Goal: Task Accomplishment & Management: Use online tool/utility

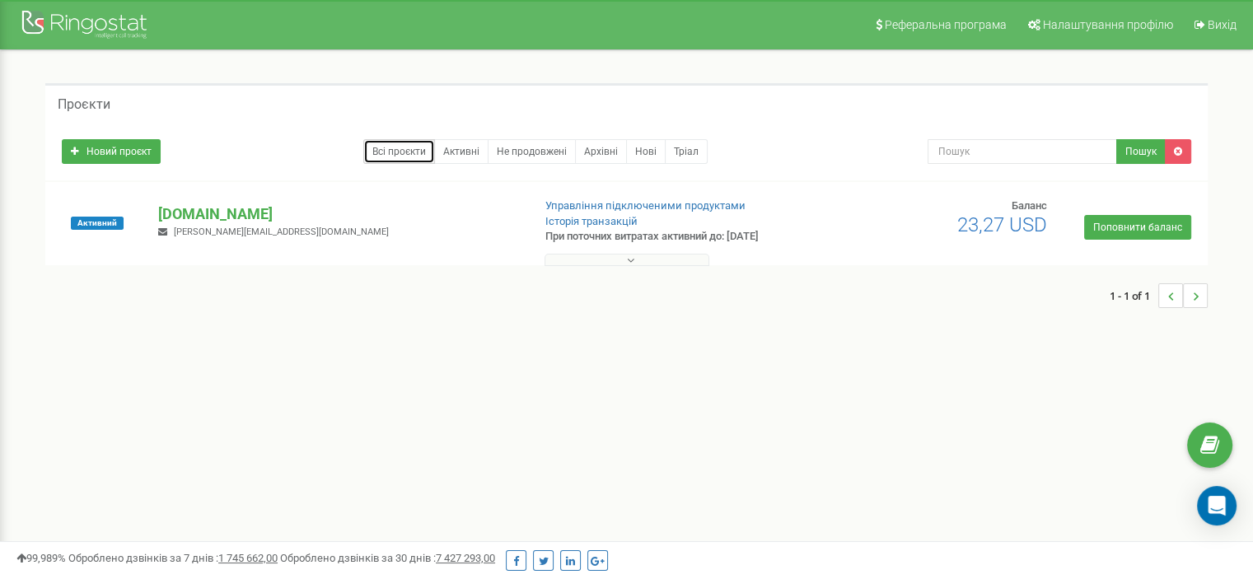
click at [401, 152] on link "Всі проєкти" at bounding box center [399, 151] width 72 height 25
click at [180, 215] on p "[DOMAIN_NAME]" at bounding box center [338, 214] width 360 height 21
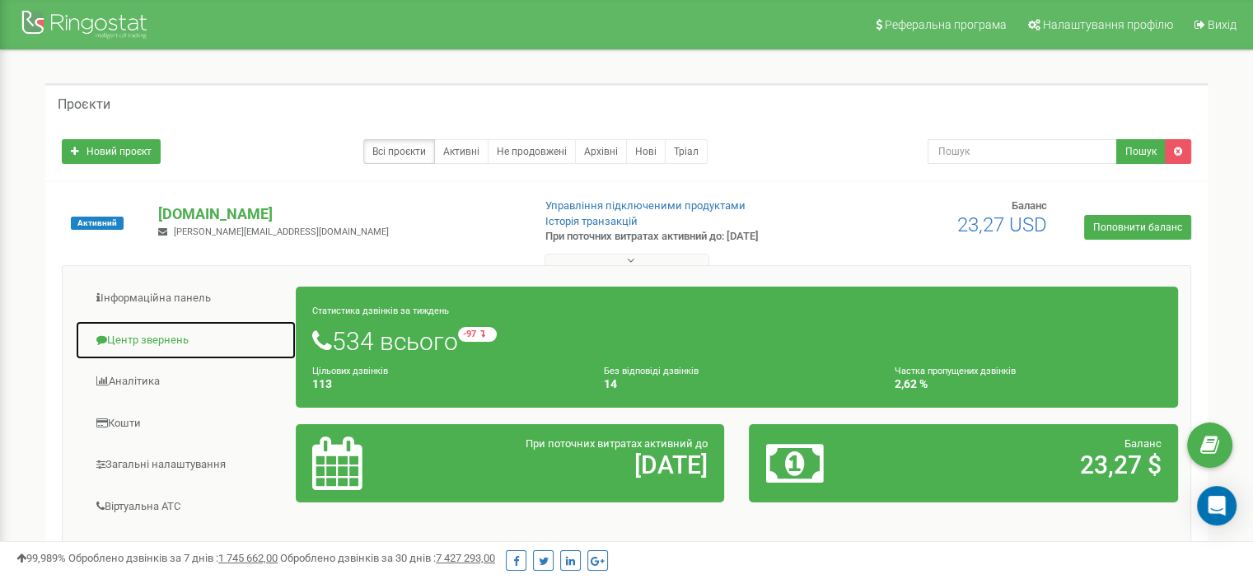
click at [160, 332] on link "Центр звернень" at bounding box center [186, 341] width 222 height 40
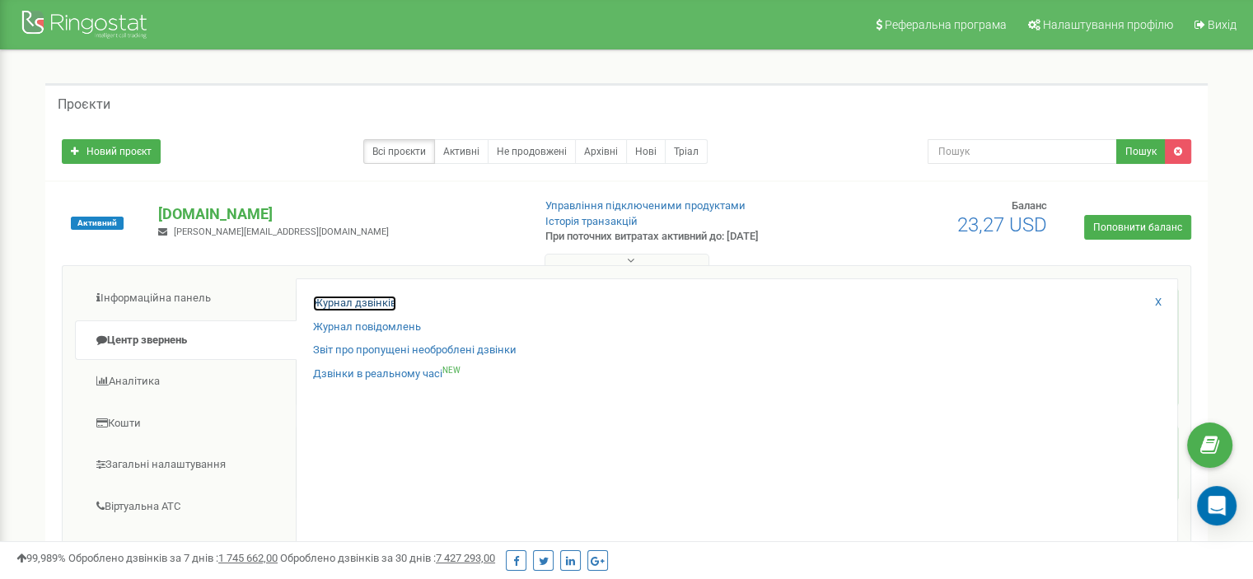
click at [386, 299] on link "Журнал дзвінків" at bounding box center [354, 304] width 83 height 16
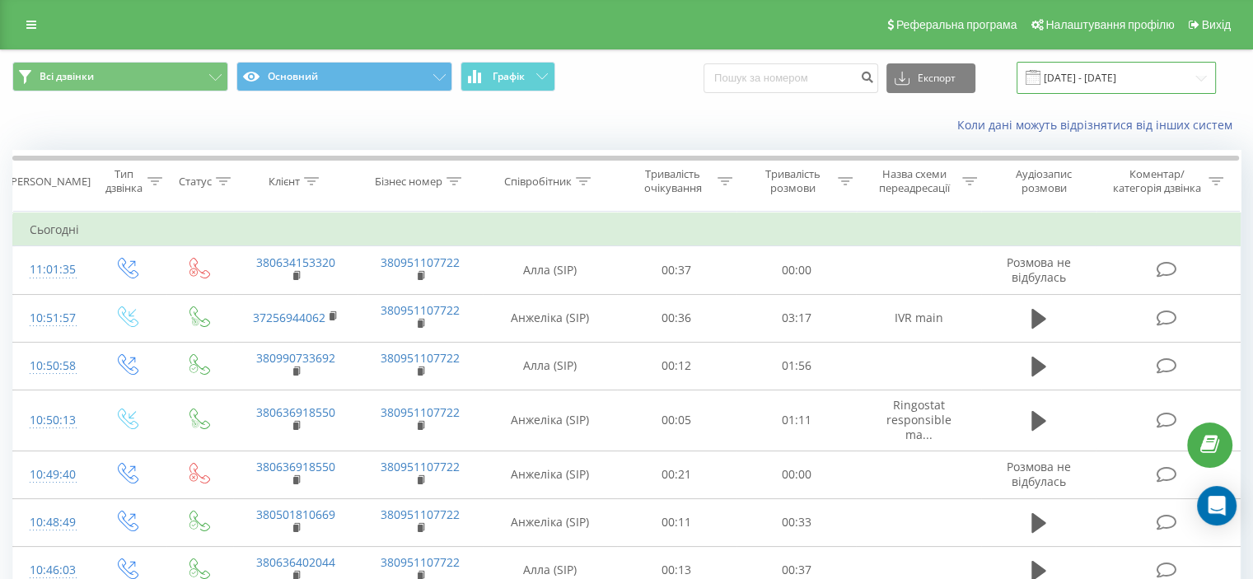
click at [1198, 77] on input "23.08.2025 - 23.09.2025" at bounding box center [1116, 78] width 199 height 32
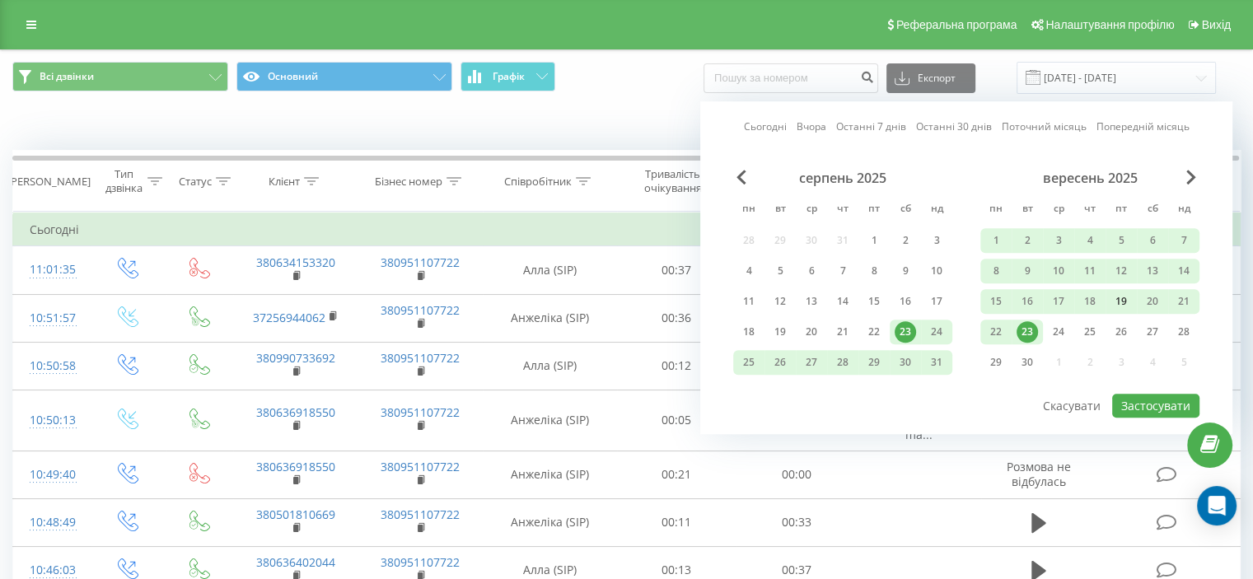
click at [1121, 302] on div "19" at bounding box center [1121, 301] width 21 height 21
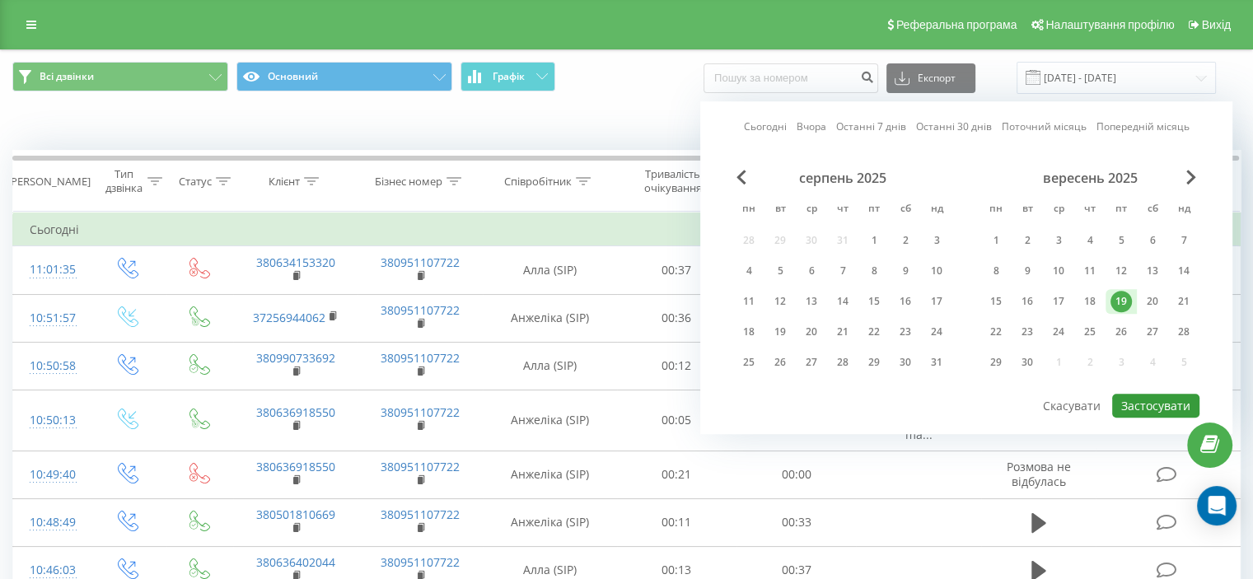
click at [1150, 399] on button "Застосувати" at bounding box center [1155, 406] width 87 height 24
type input "19.09.2025 - 19.09.2025"
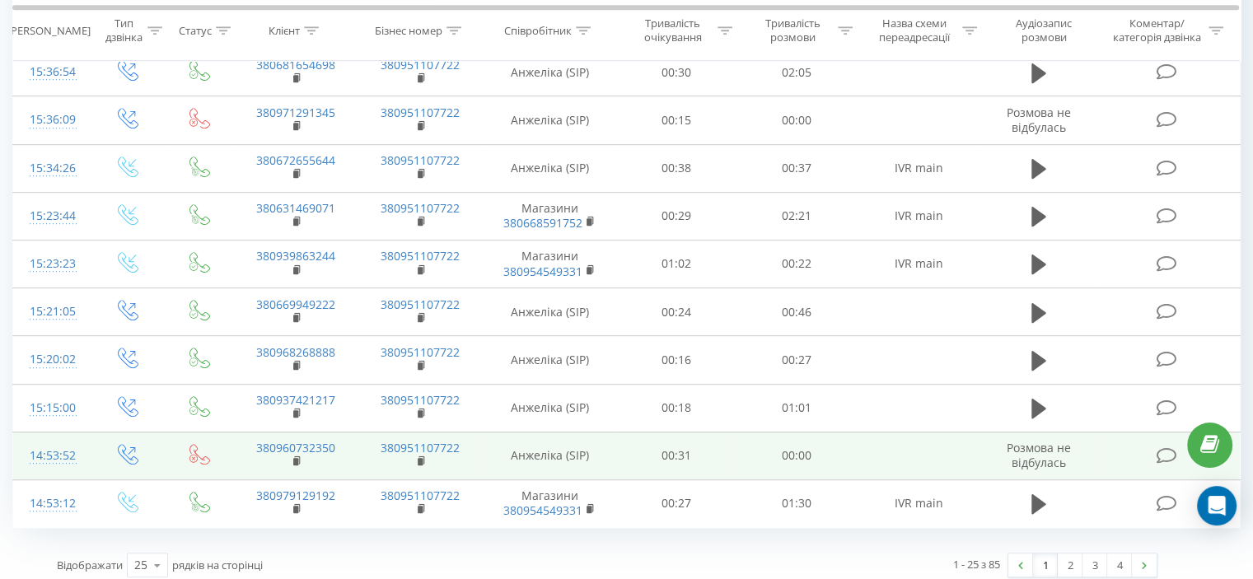
scroll to position [923, 0]
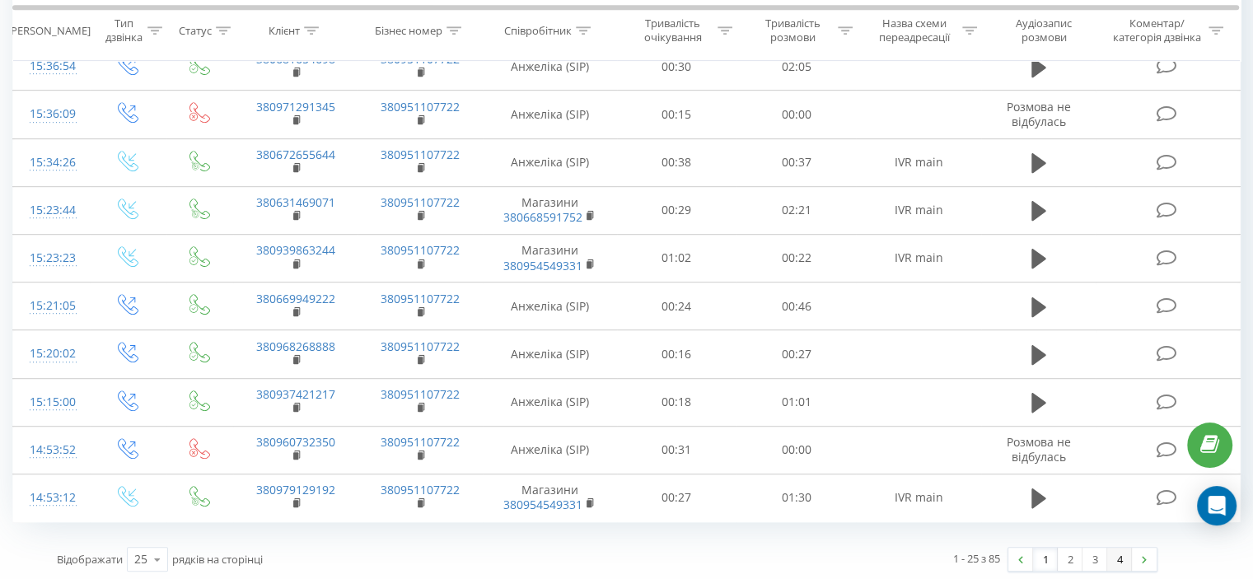
click at [1121, 550] on link "4" at bounding box center [1119, 559] width 25 height 23
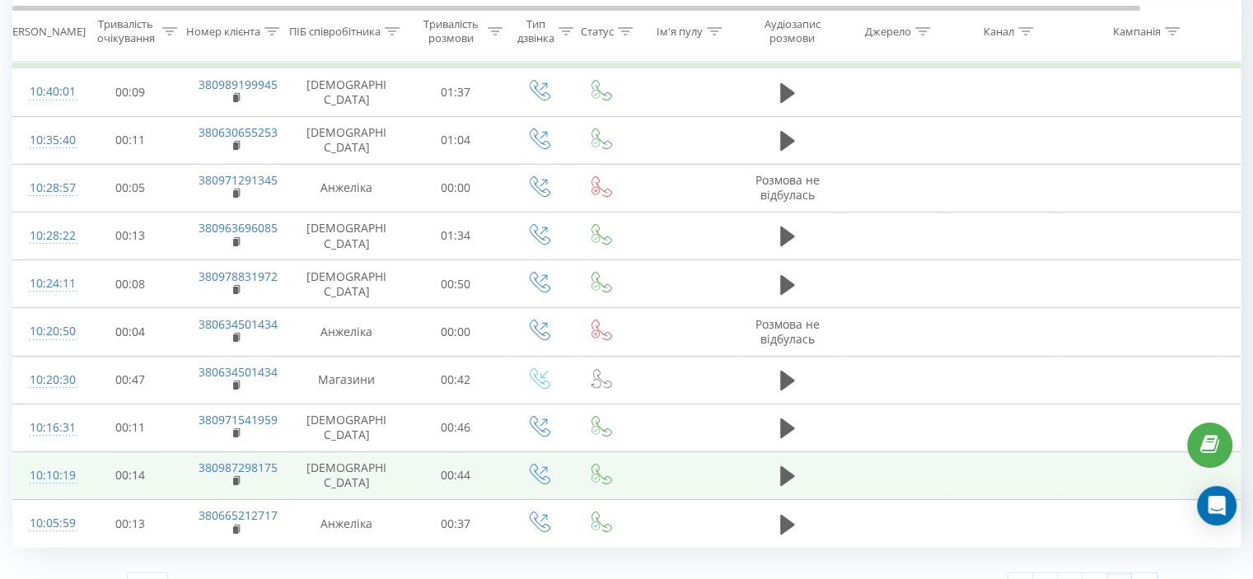
scroll to position [205, 0]
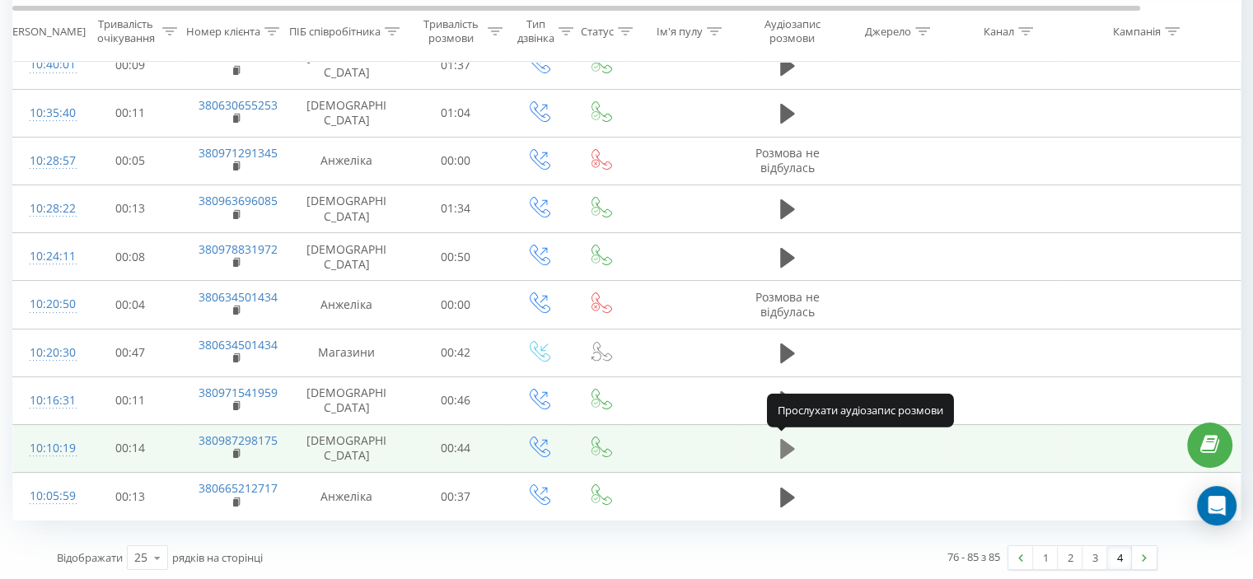
click at [784, 453] on icon at bounding box center [787, 449] width 15 height 20
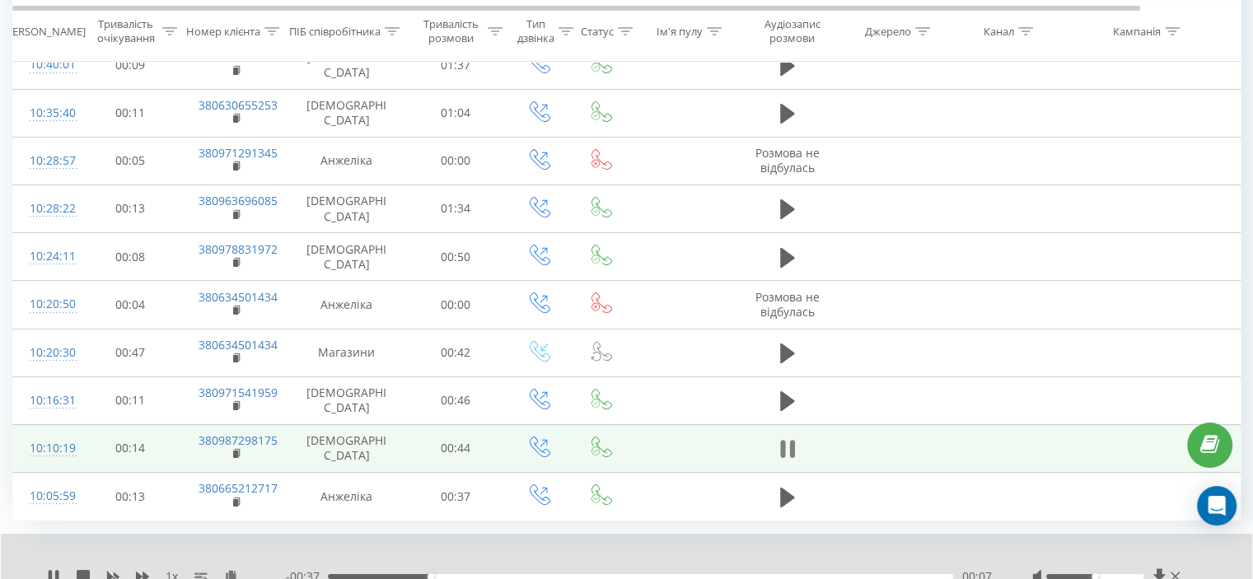
click at [781, 441] on icon at bounding box center [782, 449] width 5 height 18
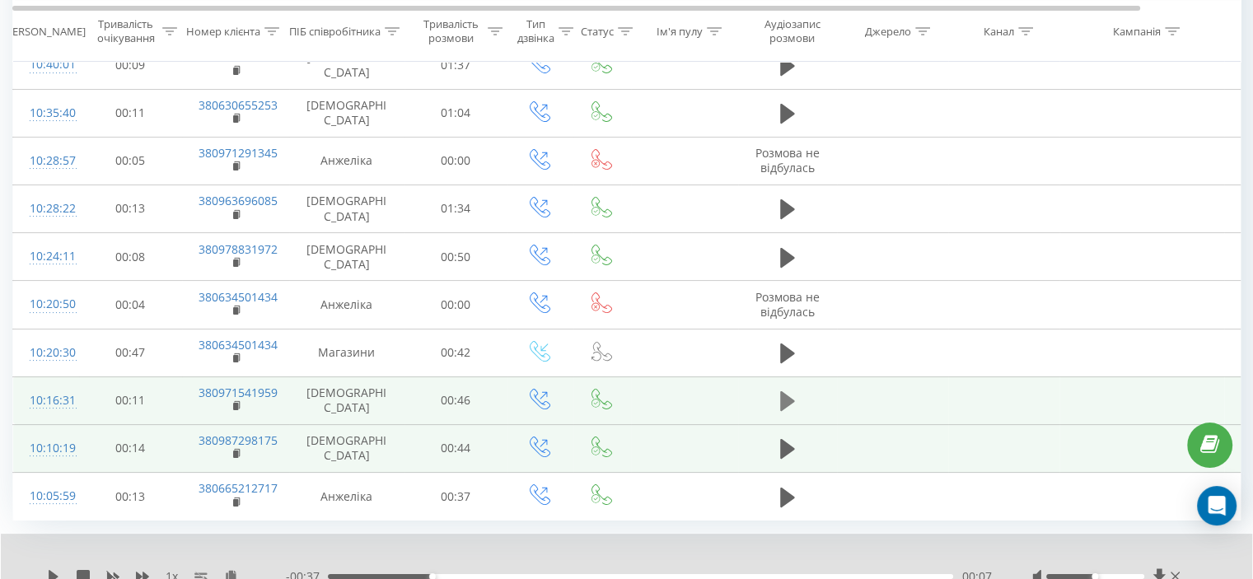
click at [787, 394] on icon at bounding box center [787, 401] width 15 height 20
click at [792, 396] on icon at bounding box center [791, 401] width 5 height 18
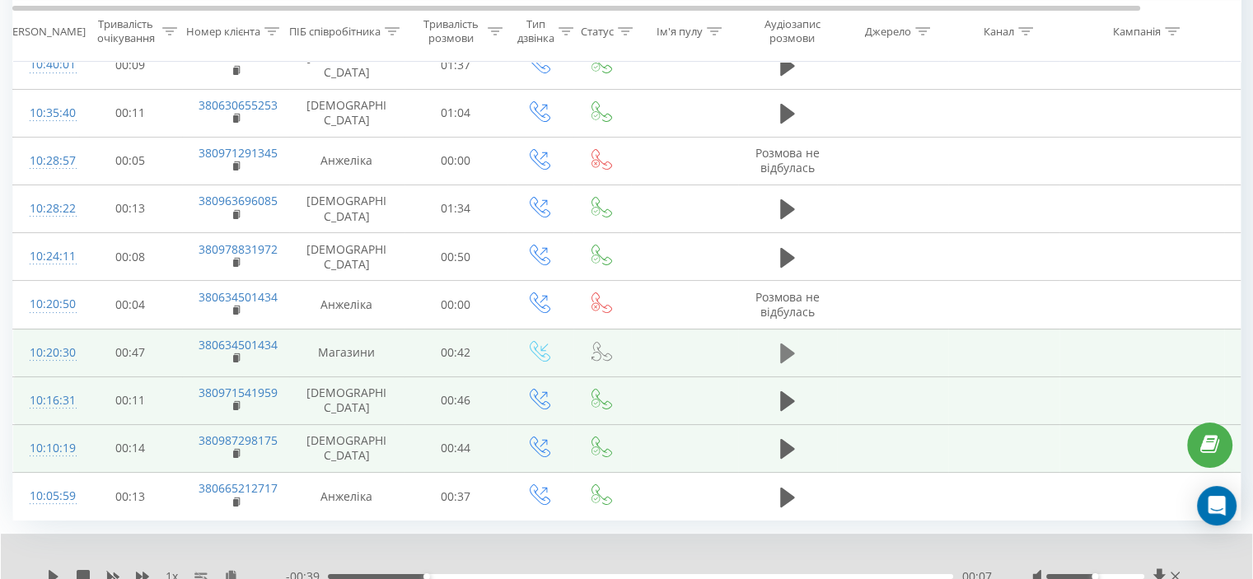
click at [785, 342] on icon at bounding box center [787, 353] width 15 height 23
click at [791, 352] on icon at bounding box center [791, 353] width 5 height 18
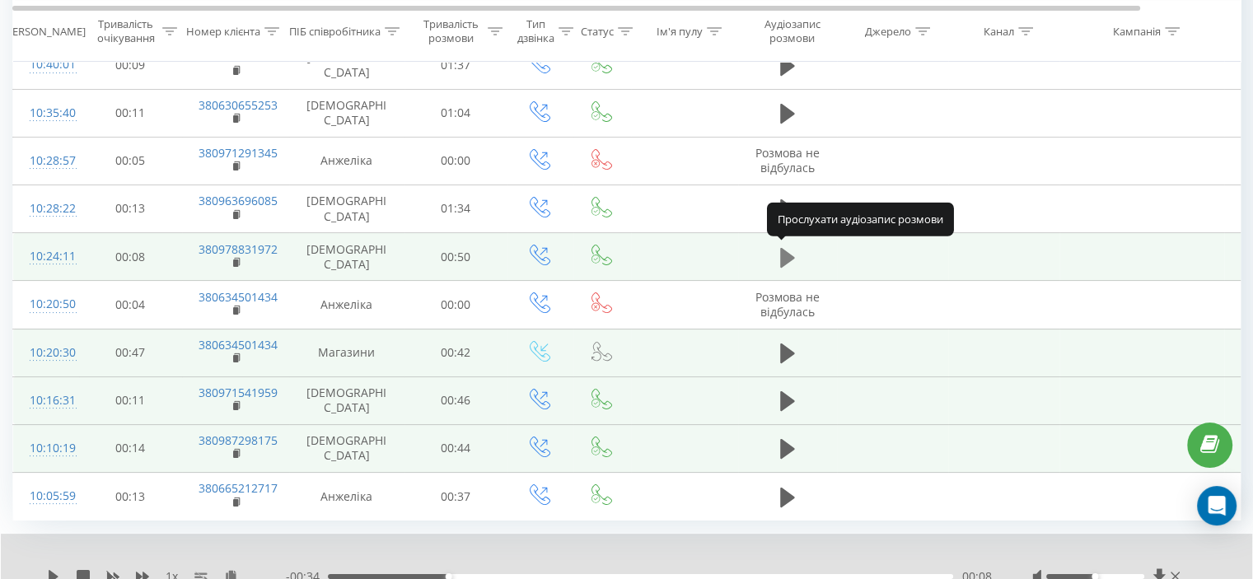
click at [785, 254] on icon at bounding box center [787, 257] width 15 height 20
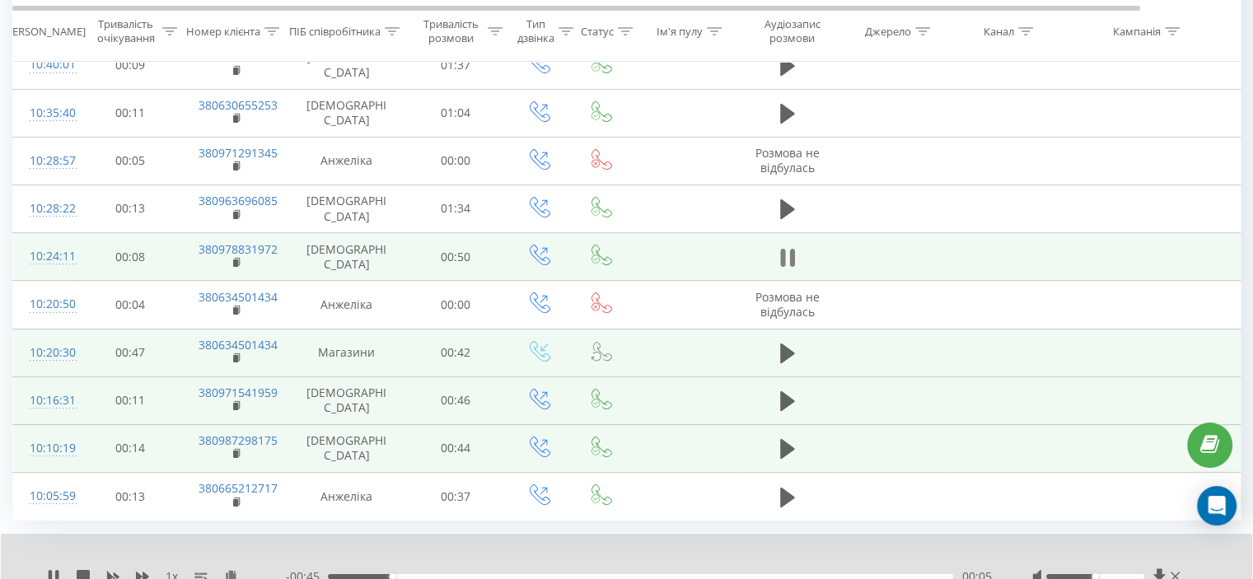
click at [785, 262] on icon at bounding box center [787, 257] width 15 height 23
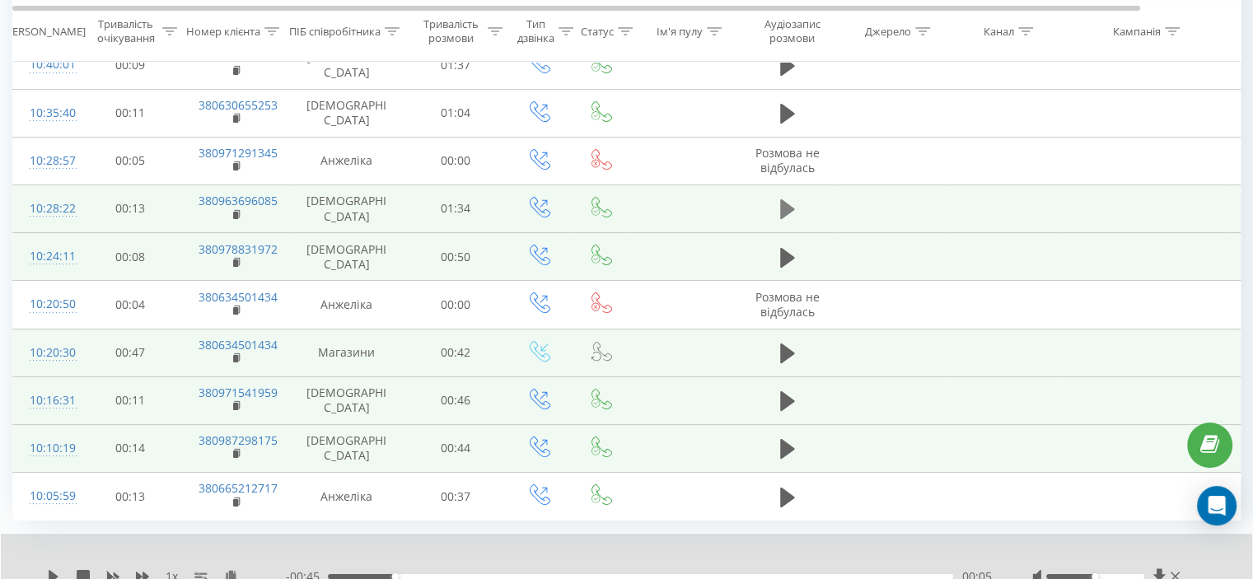
click at [784, 210] on icon at bounding box center [787, 209] width 15 height 20
click at [794, 213] on icon at bounding box center [791, 209] width 5 height 18
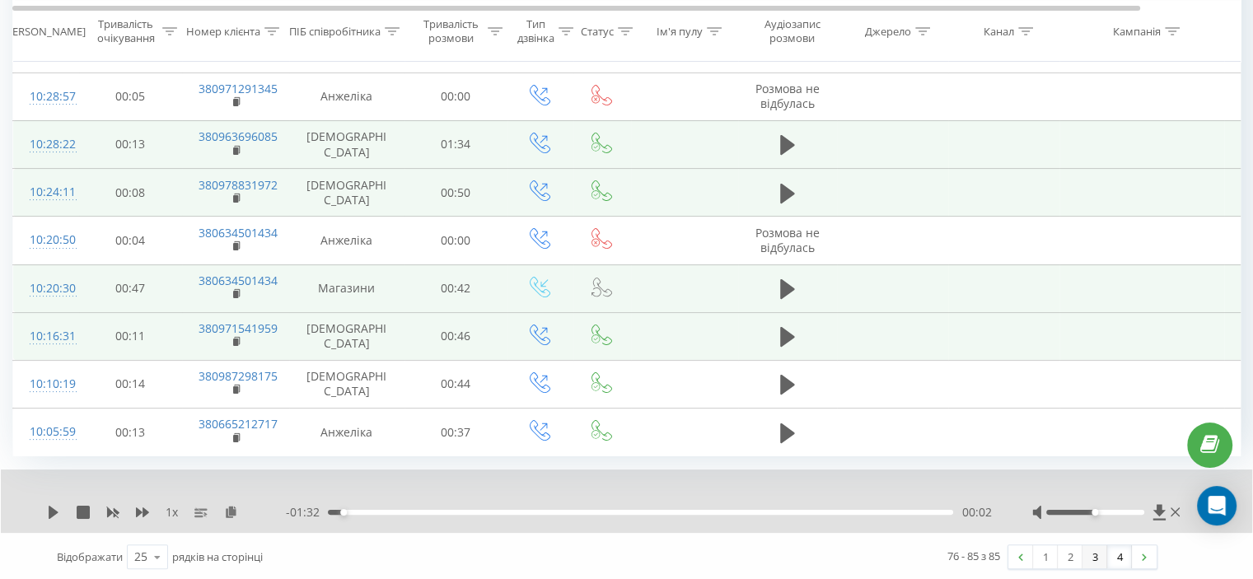
click at [1093, 559] on link "3" at bounding box center [1095, 556] width 25 height 23
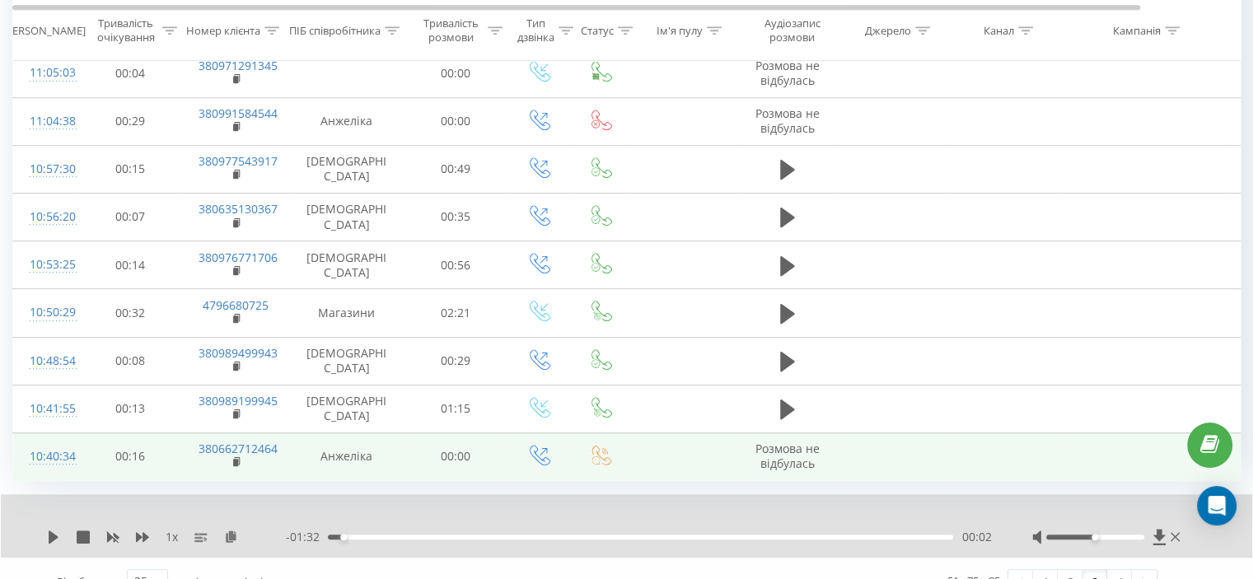
scroll to position [985, 0]
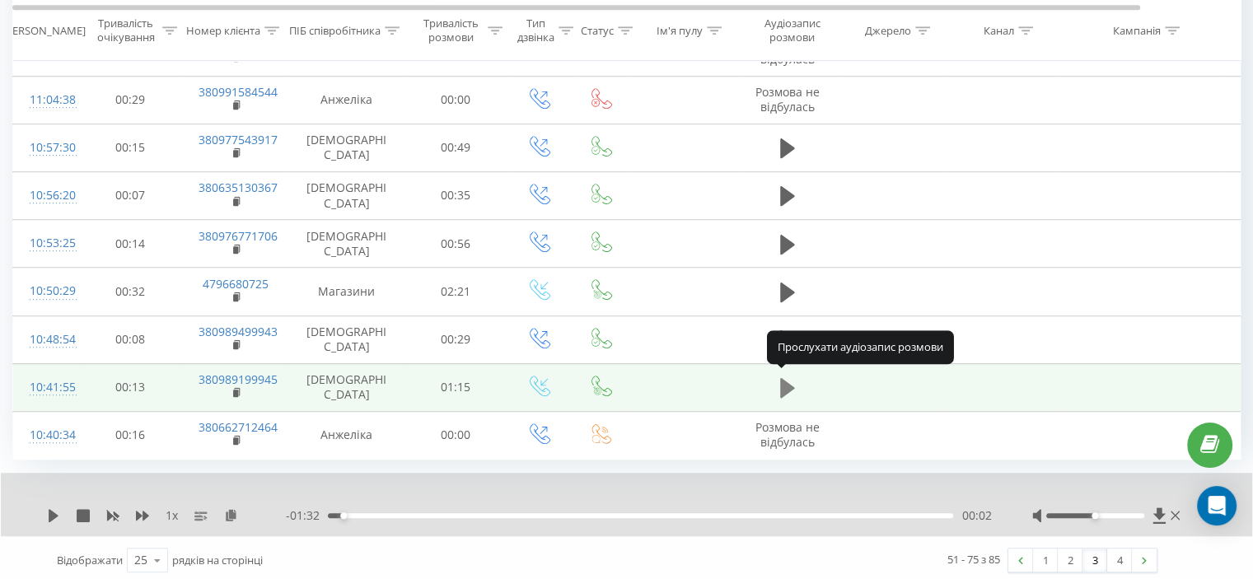
click at [790, 381] on icon at bounding box center [787, 388] width 15 height 20
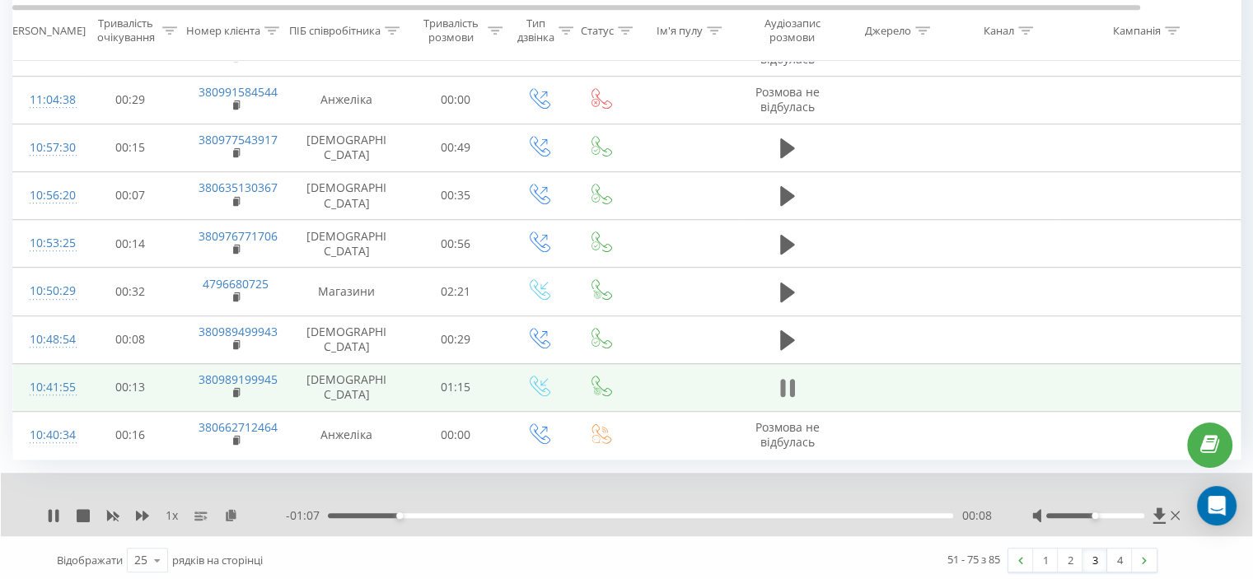
click at [780, 391] on icon at bounding box center [787, 388] width 15 height 23
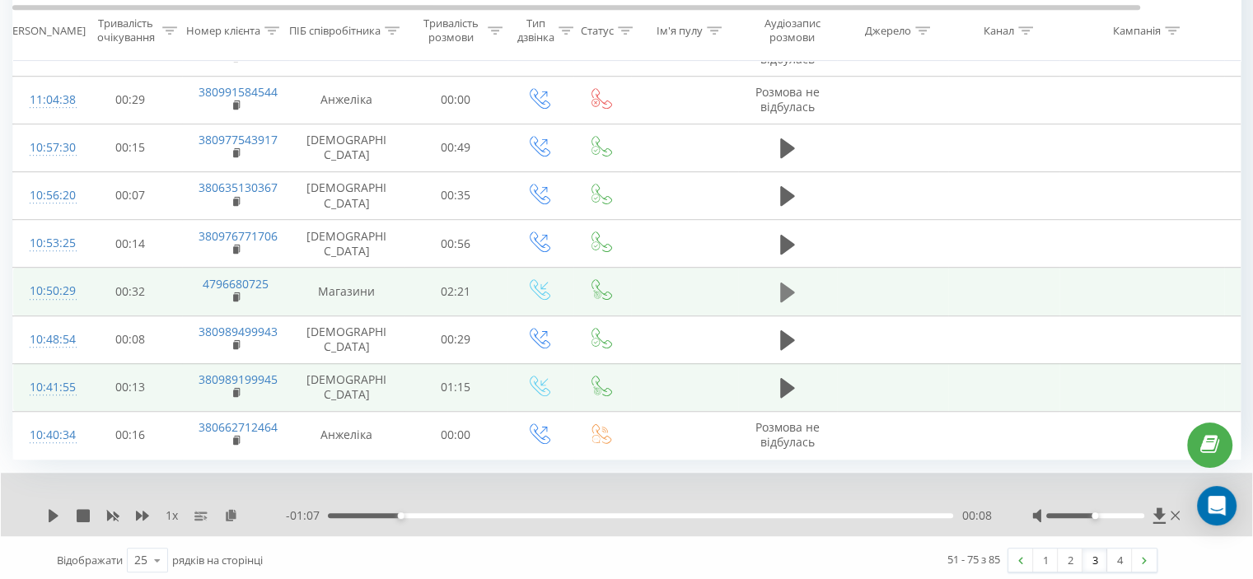
click at [781, 283] on icon at bounding box center [787, 293] width 15 height 20
click at [782, 284] on icon at bounding box center [782, 292] width 5 height 18
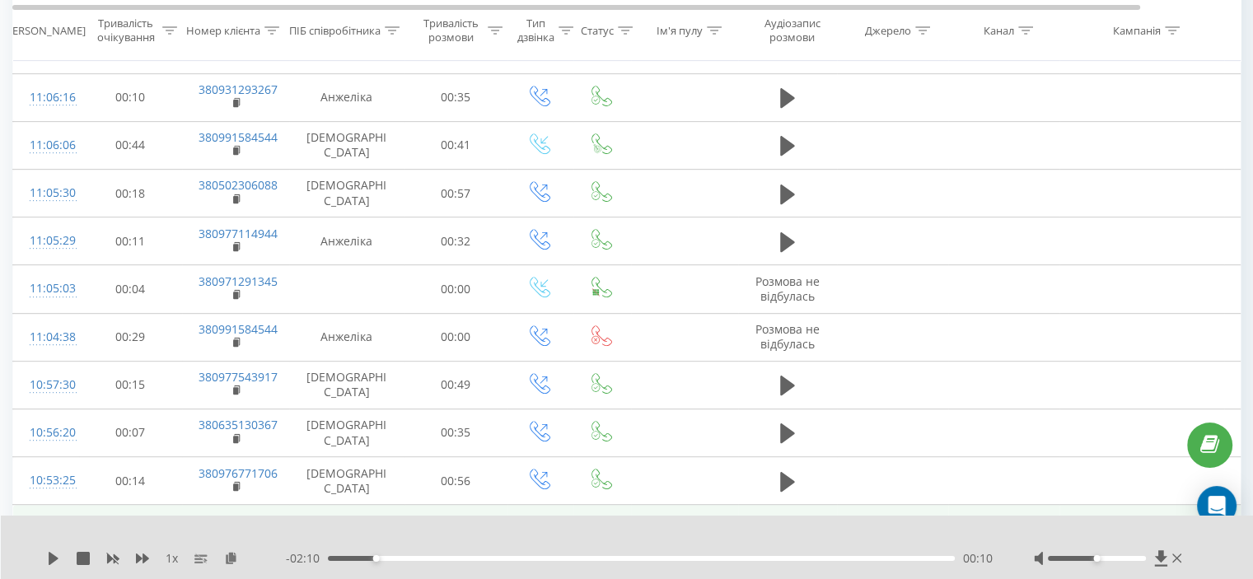
scroll to position [738, 0]
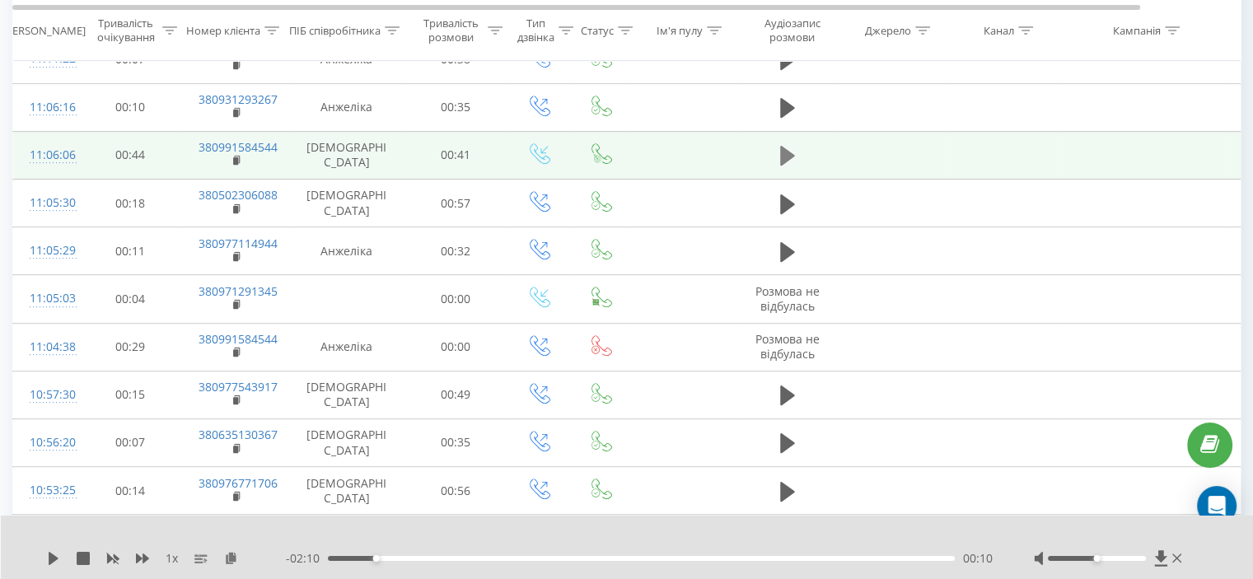
click at [790, 152] on icon at bounding box center [787, 156] width 15 height 20
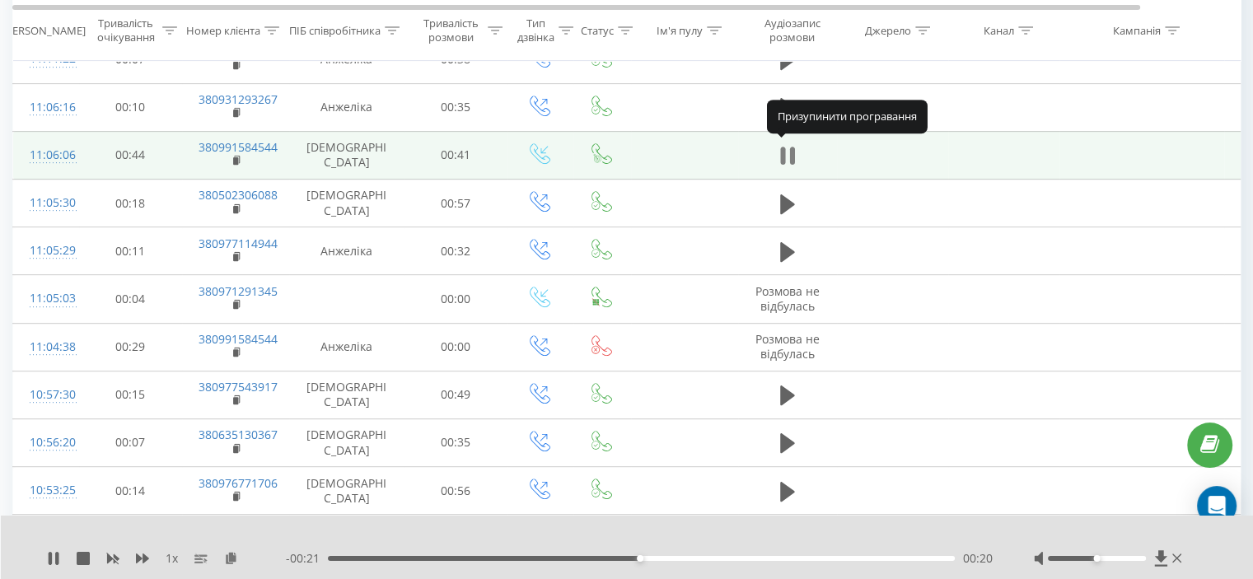
click at [793, 155] on icon at bounding box center [791, 156] width 5 height 18
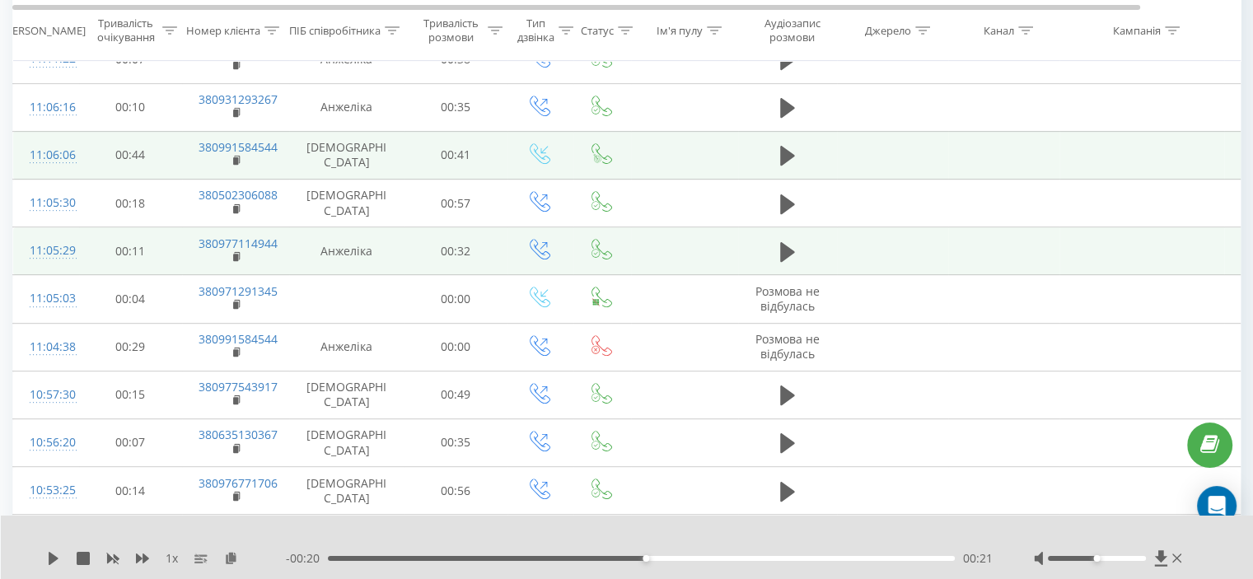
scroll to position [656, 0]
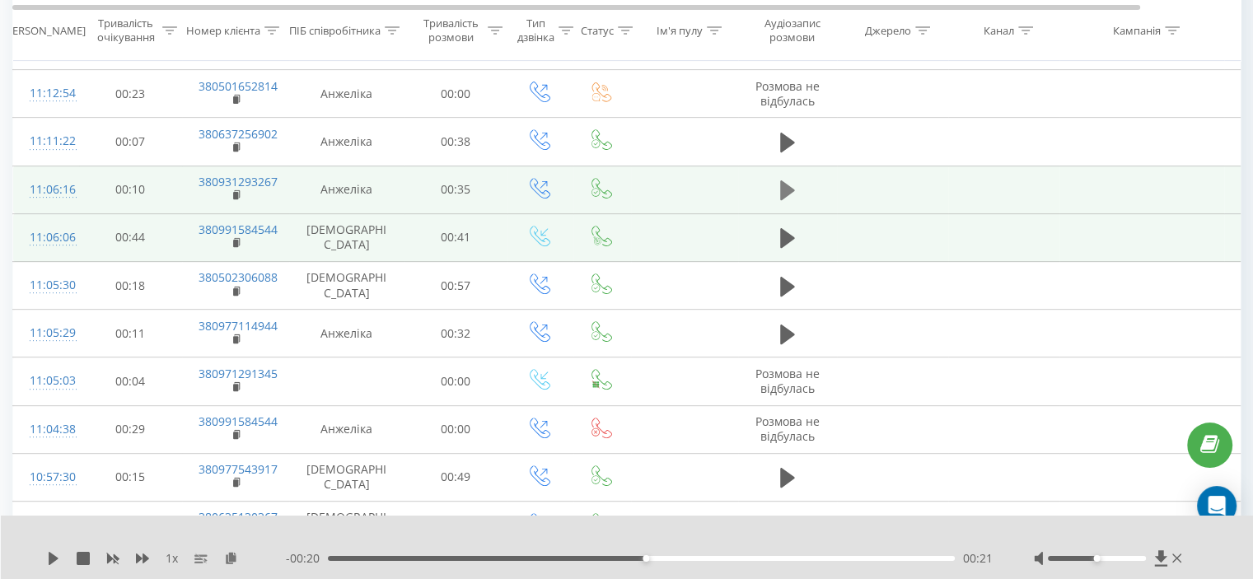
click at [789, 189] on icon at bounding box center [787, 190] width 15 height 20
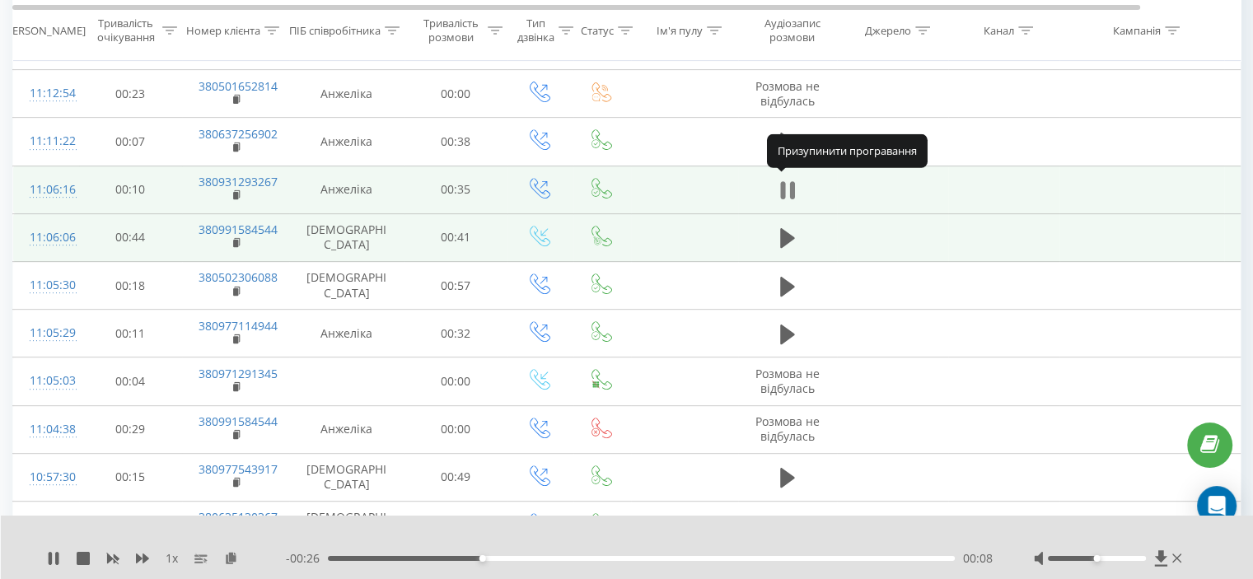
click at [795, 194] on button at bounding box center [787, 190] width 25 height 25
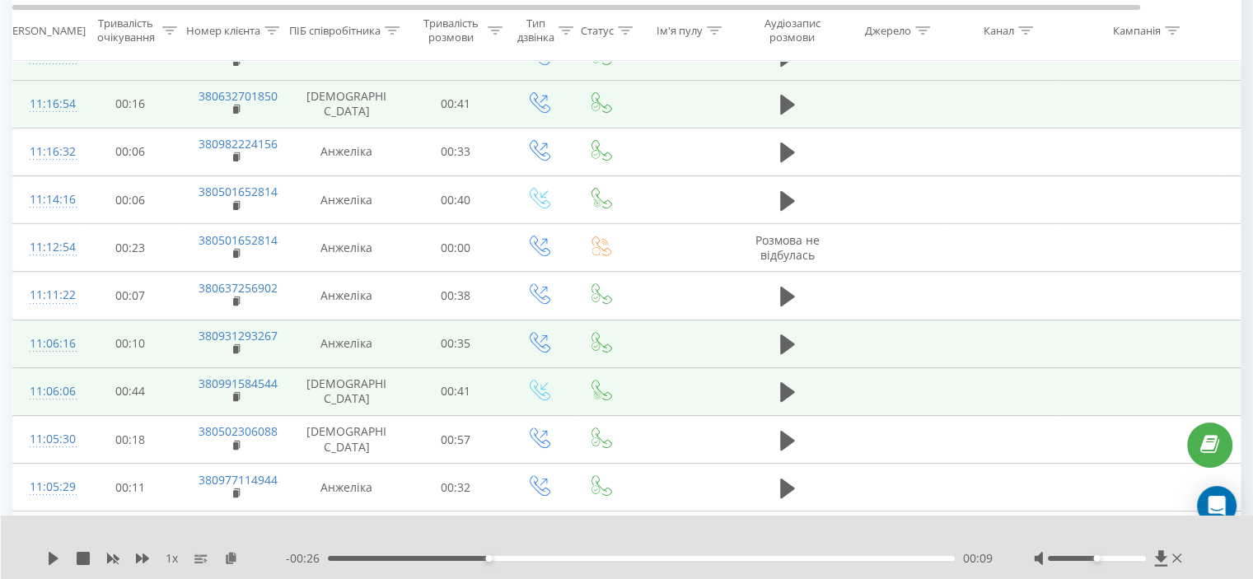
scroll to position [491, 0]
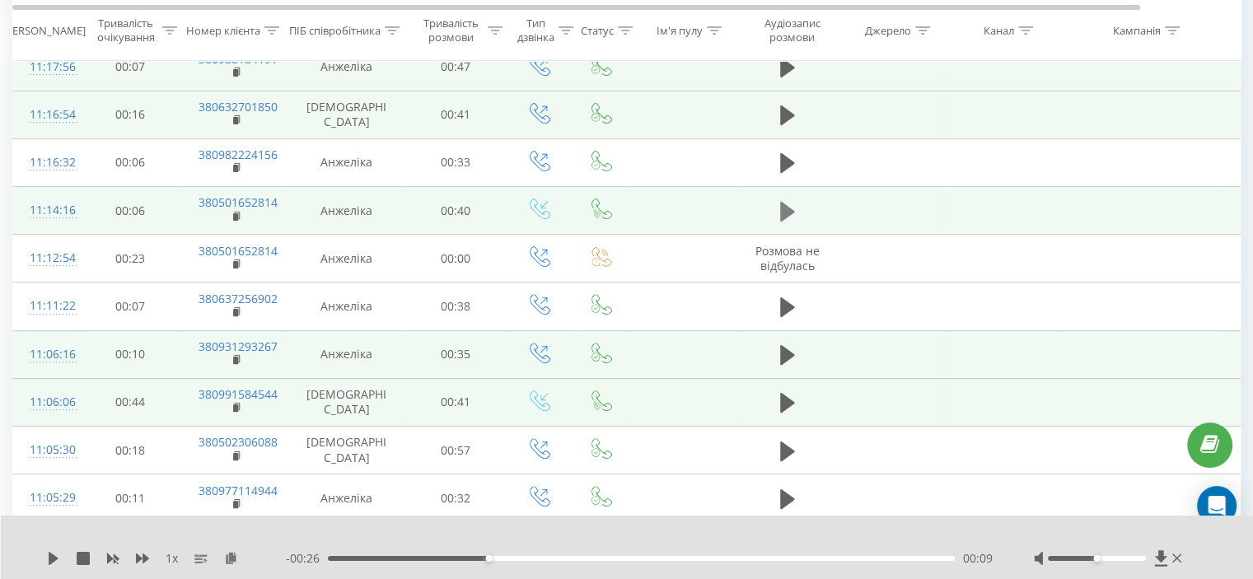
click at [788, 203] on icon at bounding box center [787, 211] width 15 height 23
click at [791, 209] on icon at bounding box center [791, 212] width 5 height 18
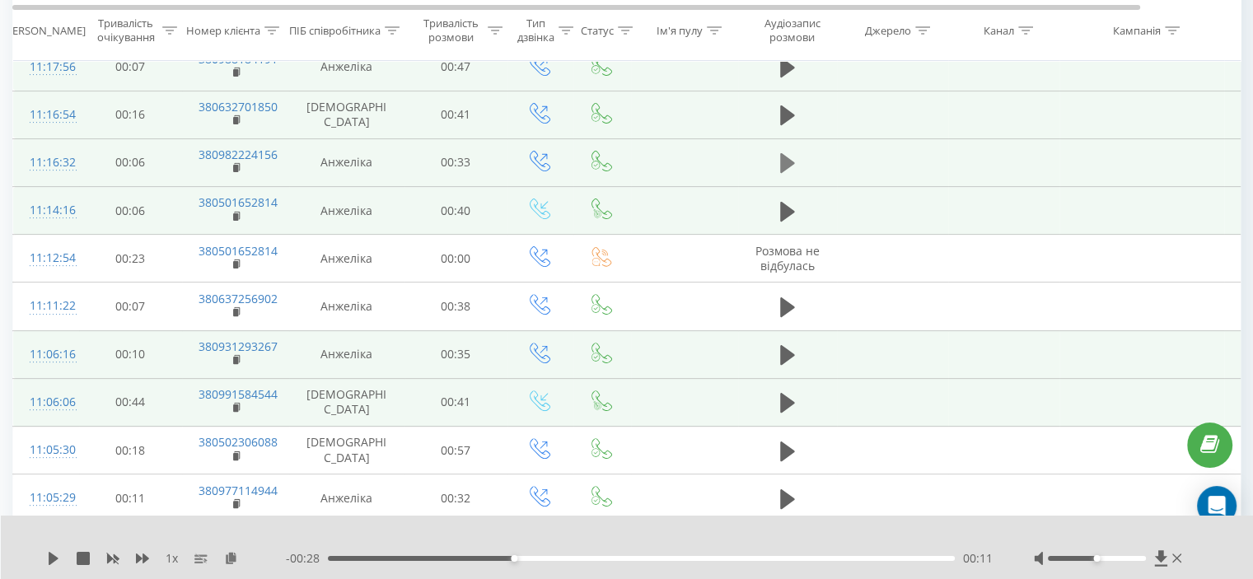
click at [784, 160] on icon at bounding box center [787, 163] width 15 height 20
click at [784, 160] on icon at bounding box center [782, 163] width 5 height 18
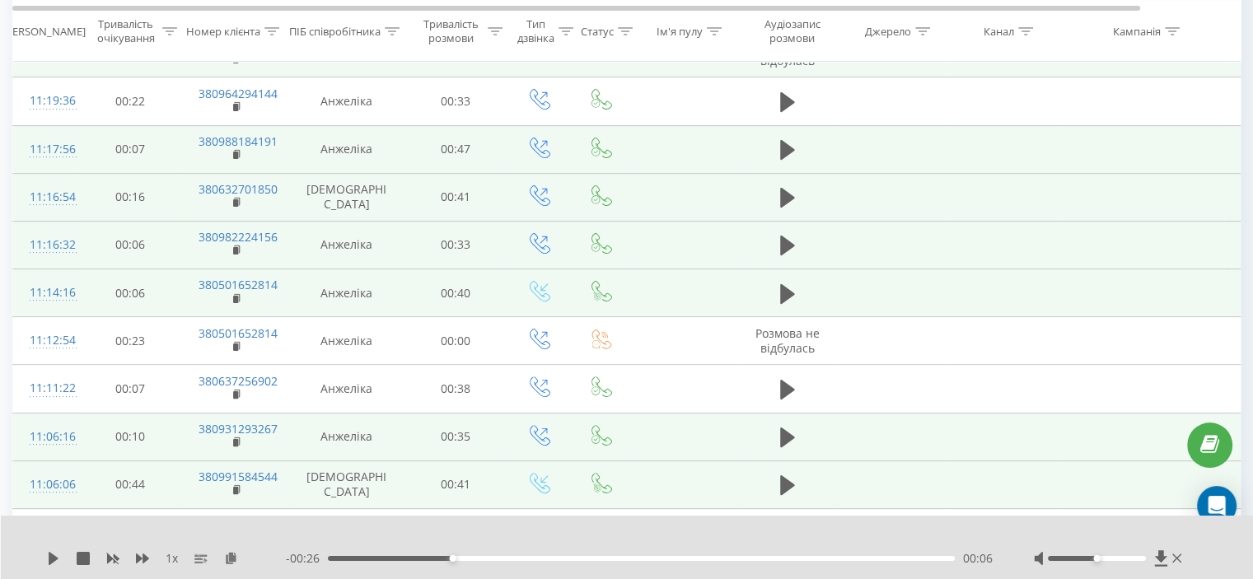
scroll to position [244, 0]
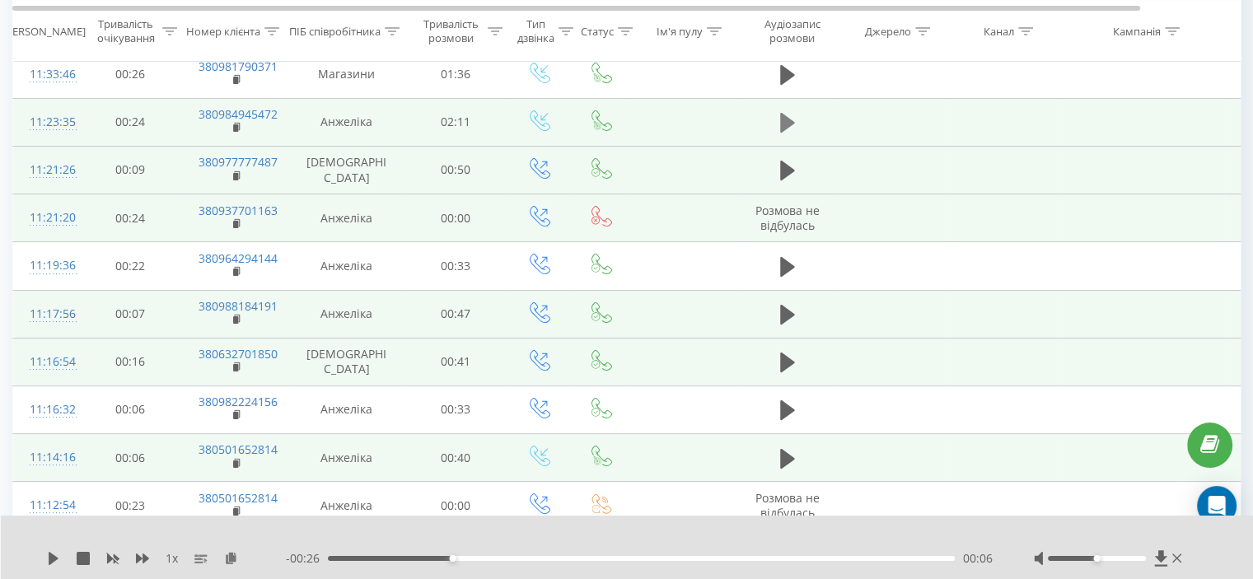
click at [779, 121] on button at bounding box center [787, 122] width 25 height 25
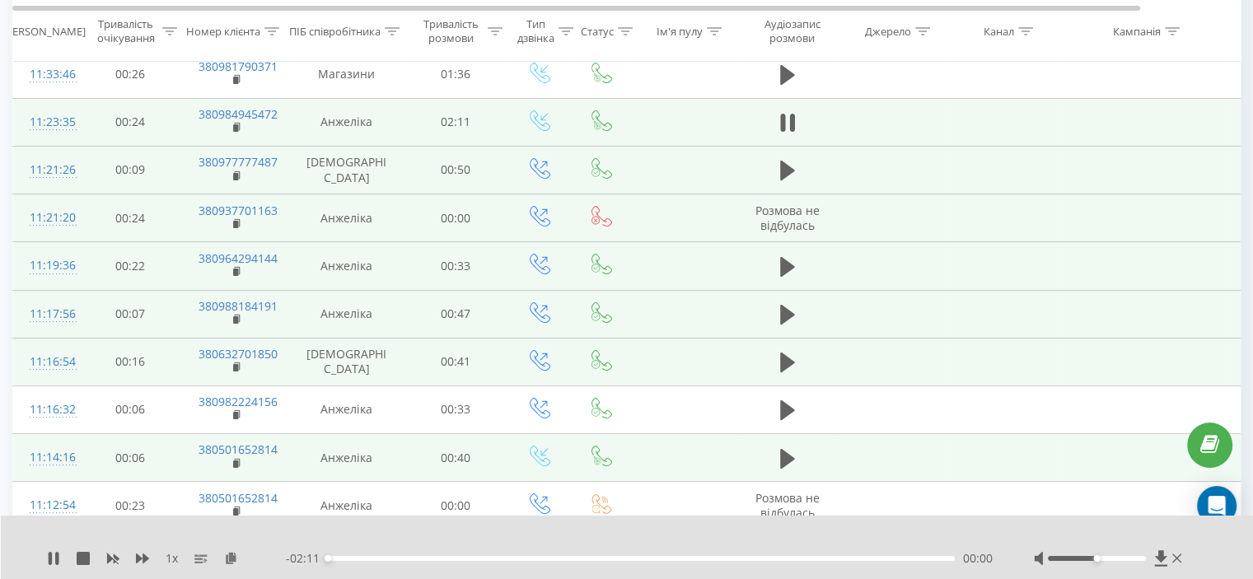
scroll to position [162, 0]
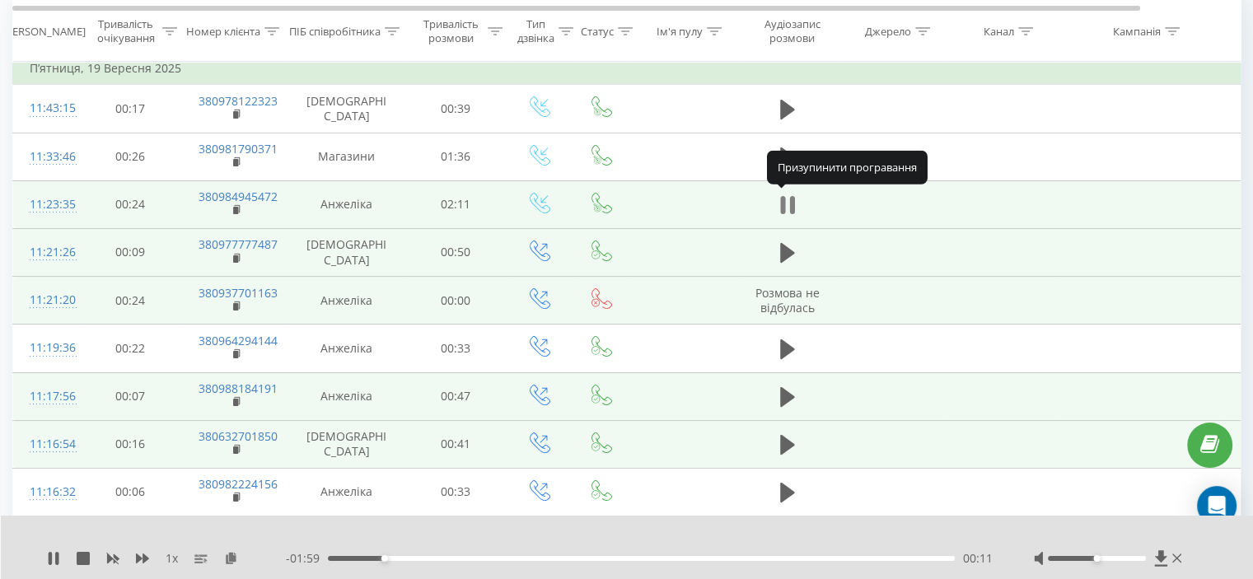
click at [790, 196] on icon at bounding box center [791, 205] width 5 height 18
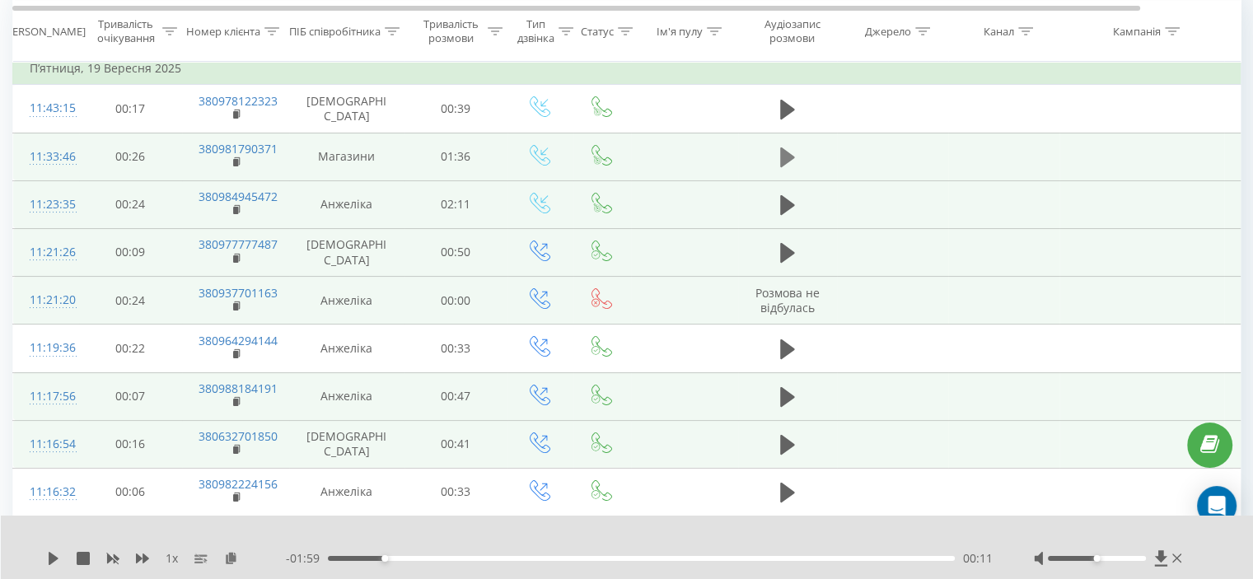
click at [780, 147] on icon at bounding box center [787, 157] width 15 height 20
click at [787, 157] on icon at bounding box center [787, 157] width 15 height 23
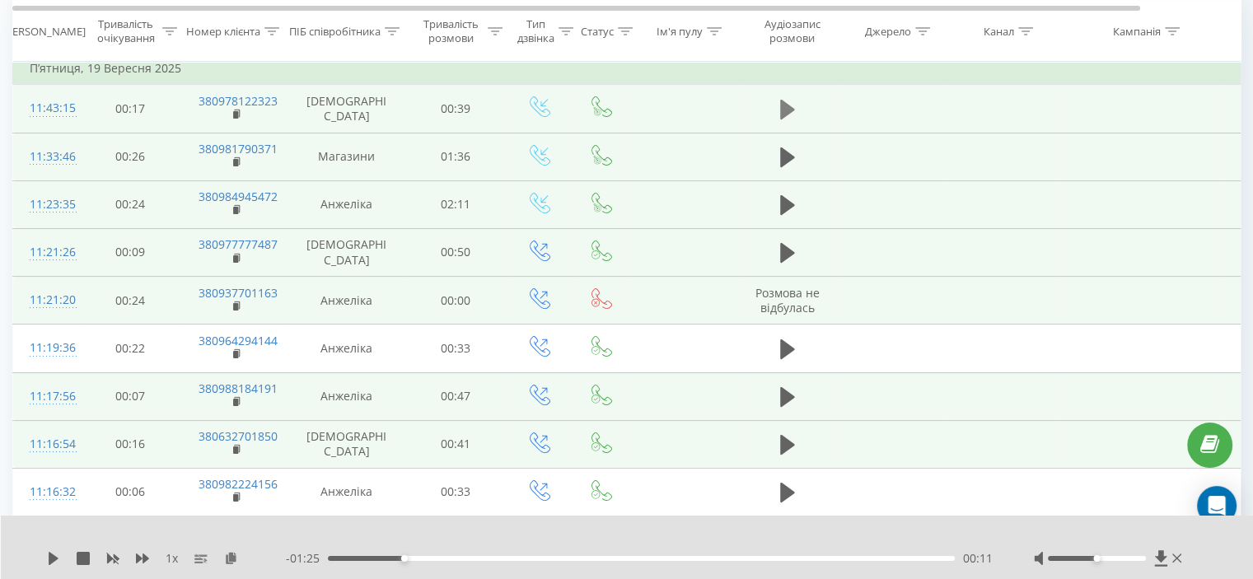
click at [791, 101] on icon at bounding box center [787, 109] width 15 height 23
click at [786, 103] on icon at bounding box center [787, 109] width 15 height 23
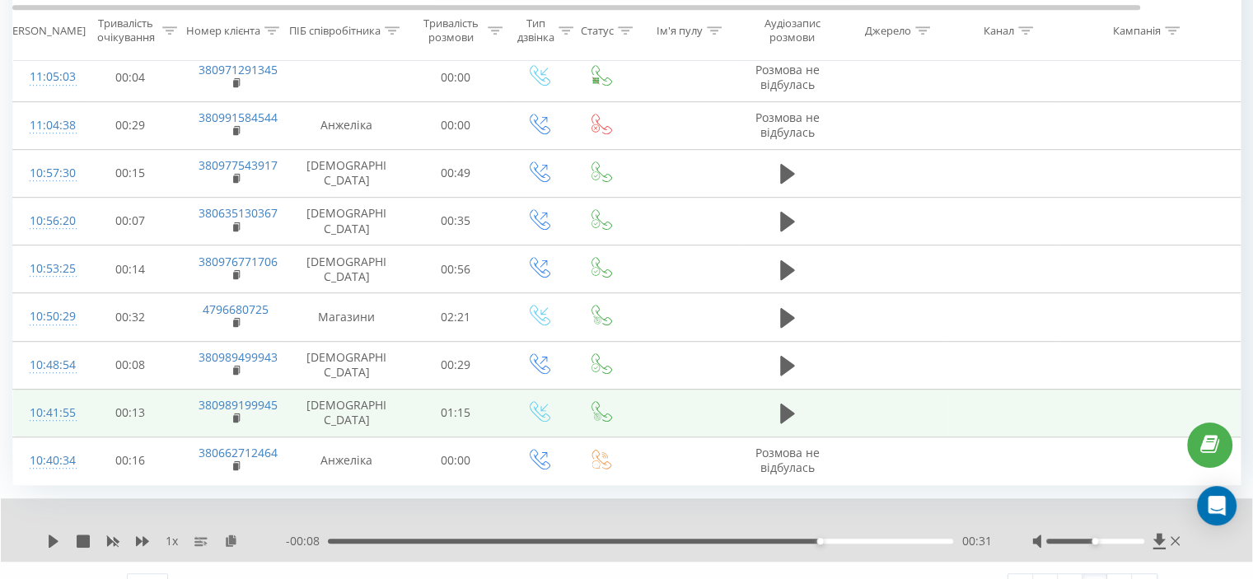
scroll to position [985, 0]
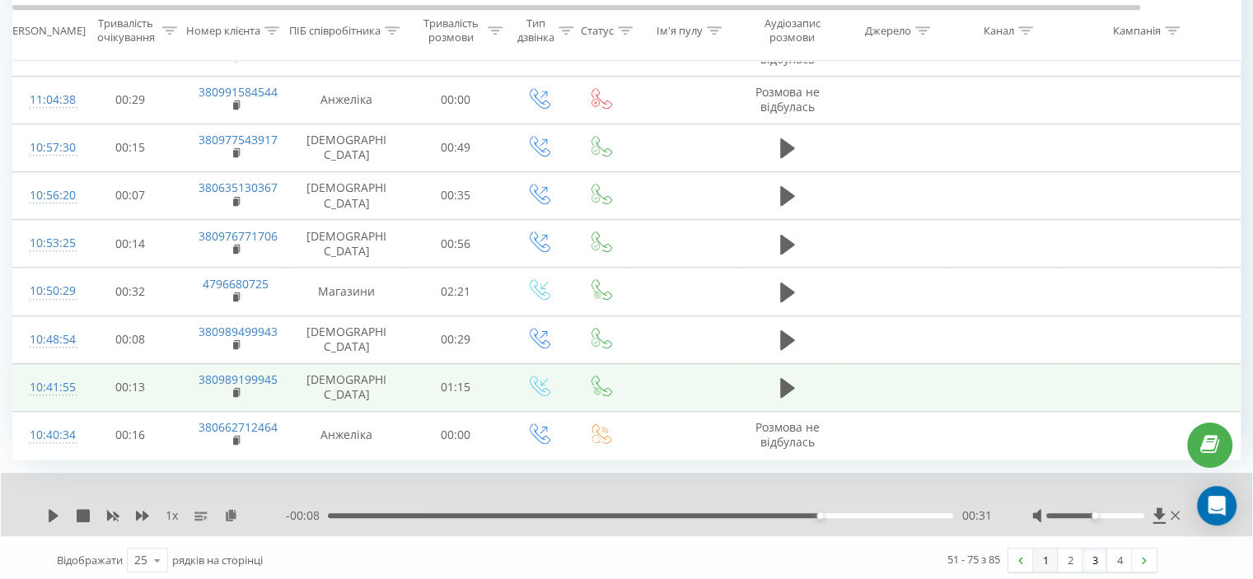
click at [1051, 555] on link "1" at bounding box center [1045, 560] width 25 height 23
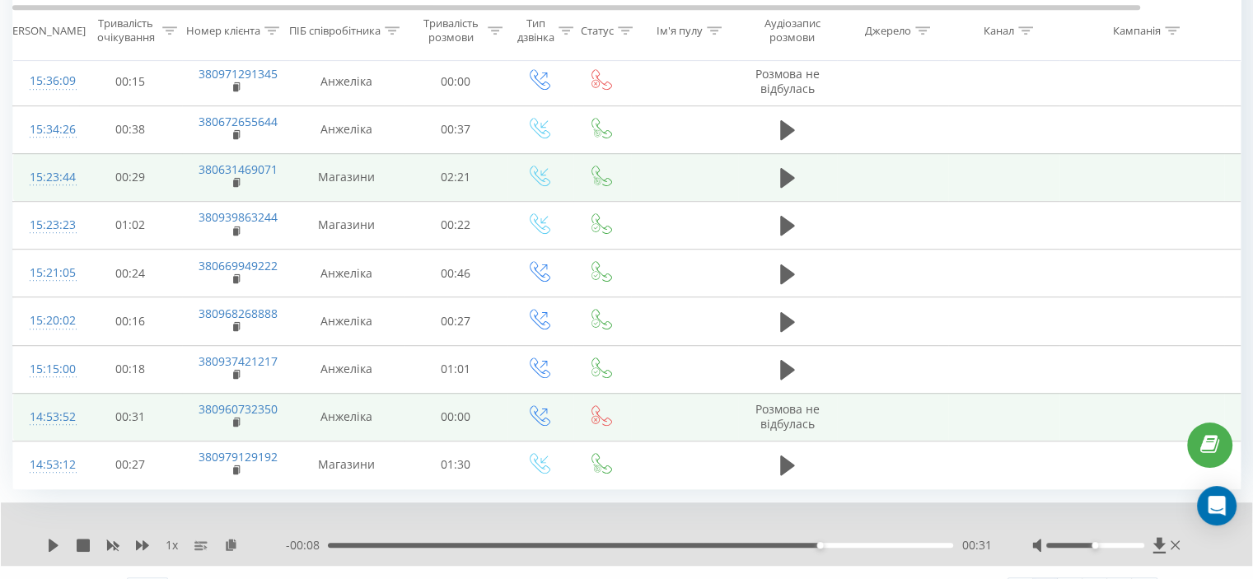
scroll to position [985, 0]
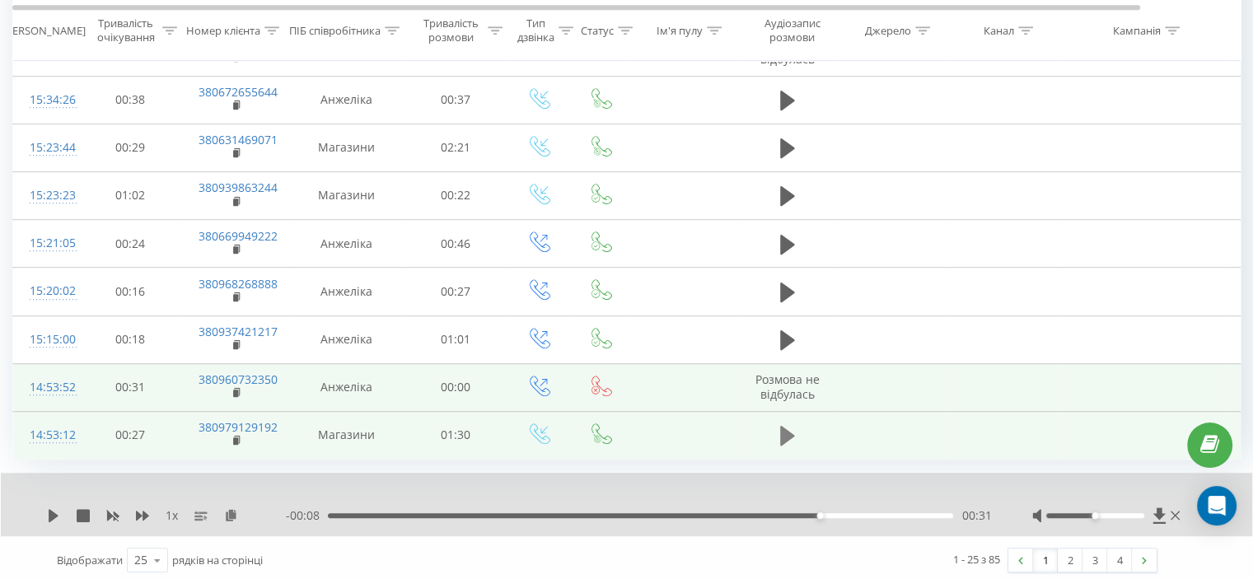
click at [788, 433] on icon at bounding box center [787, 436] width 15 height 20
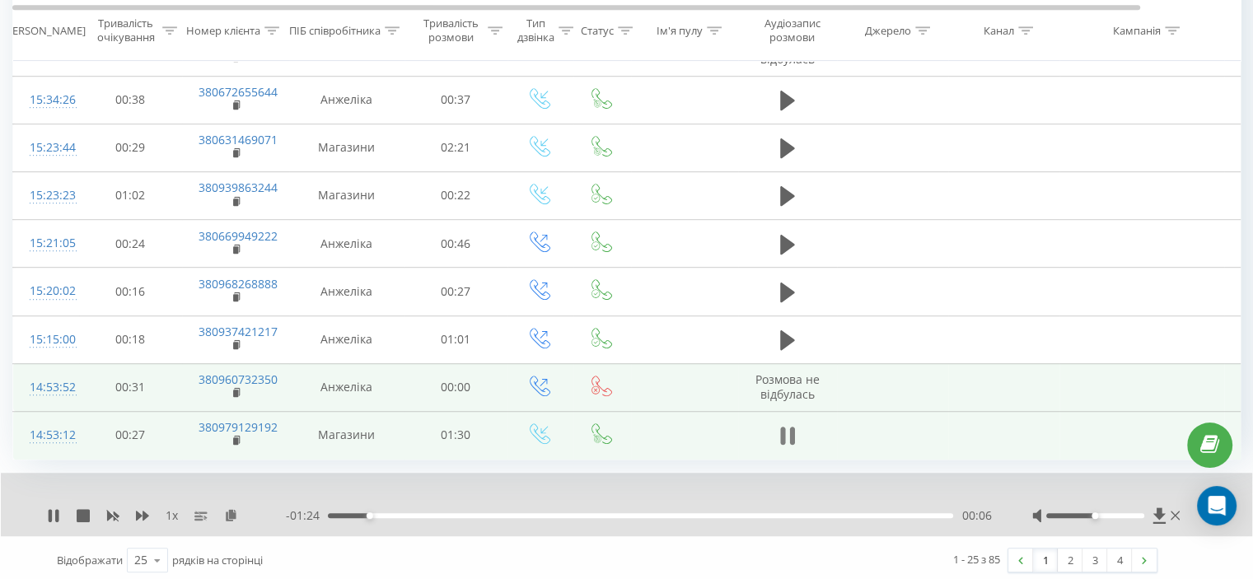
click at [781, 442] on icon at bounding box center [787, 435] width 15 height 23
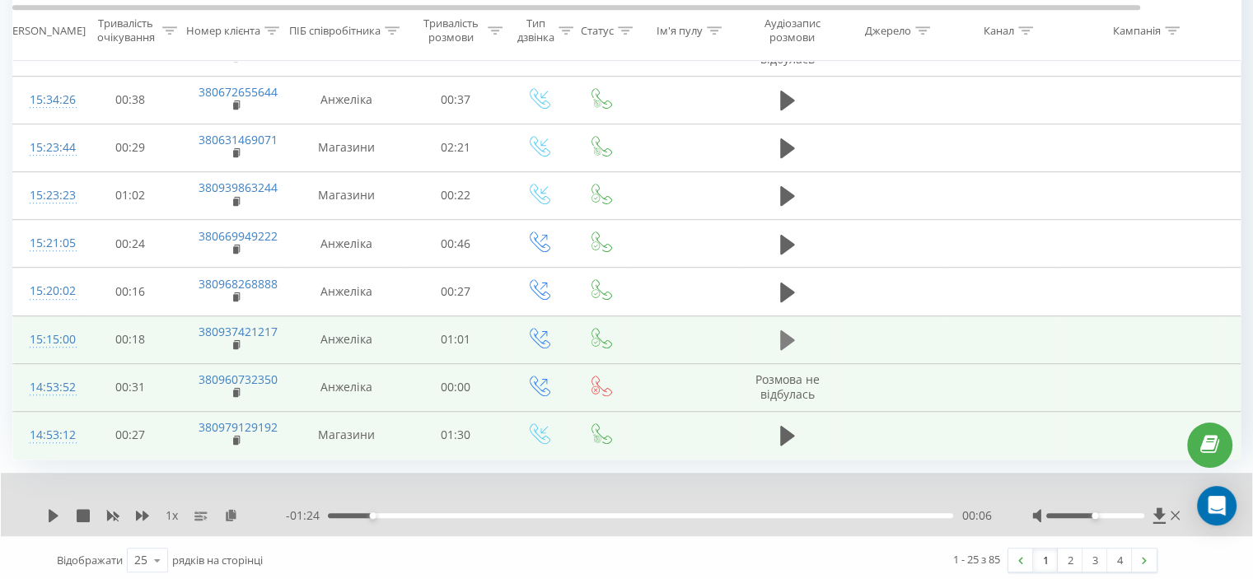
click at [784, 329] on icon at bounding box center [787, 340] width 15 height 23
click at [788, 331] on icon at bounding box center [787, 340] width 15 height 23
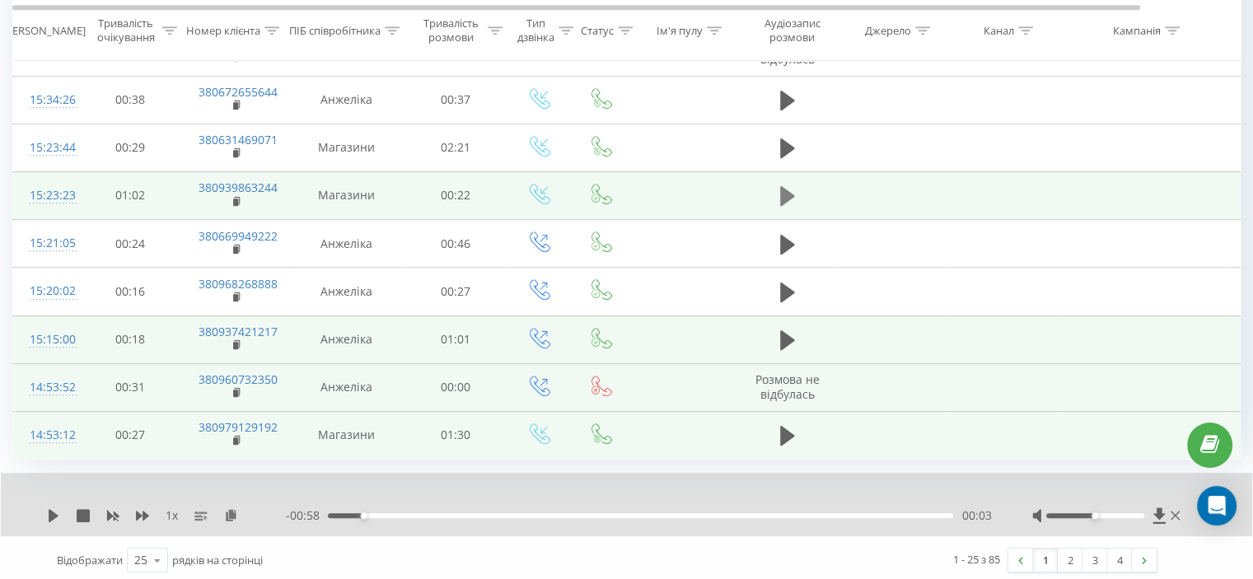
click at [780, 190] on icon at bounding box center [787, 196] width 15 height 20
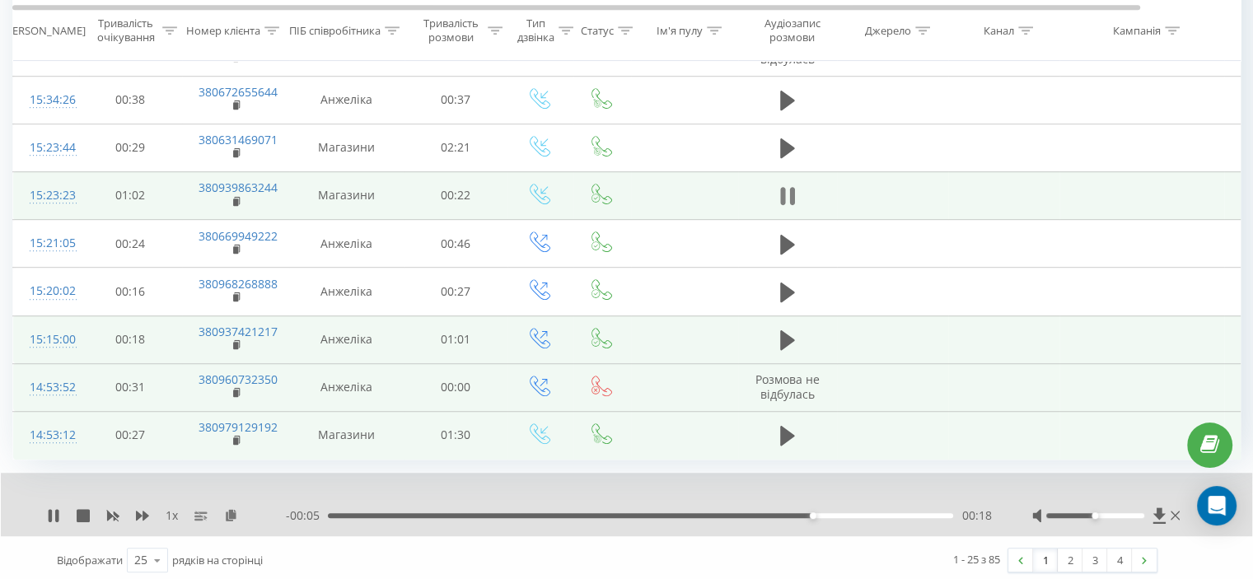
click at [784, 185] on icon at bounding box center [787, 196] width 15 height 23
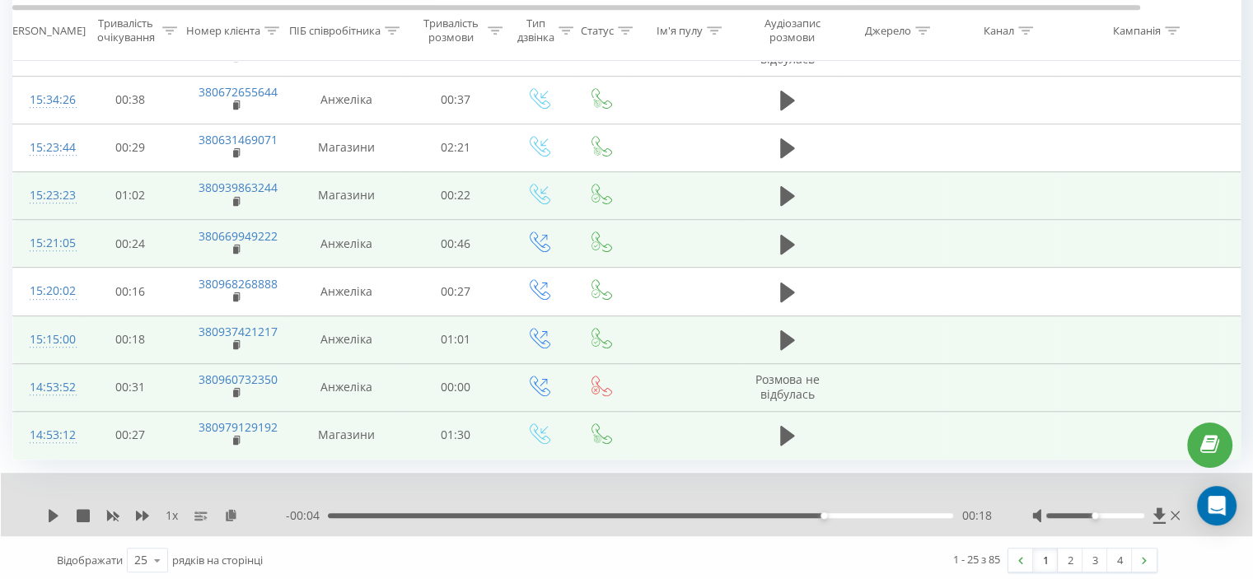
scroll to position [903, 0]
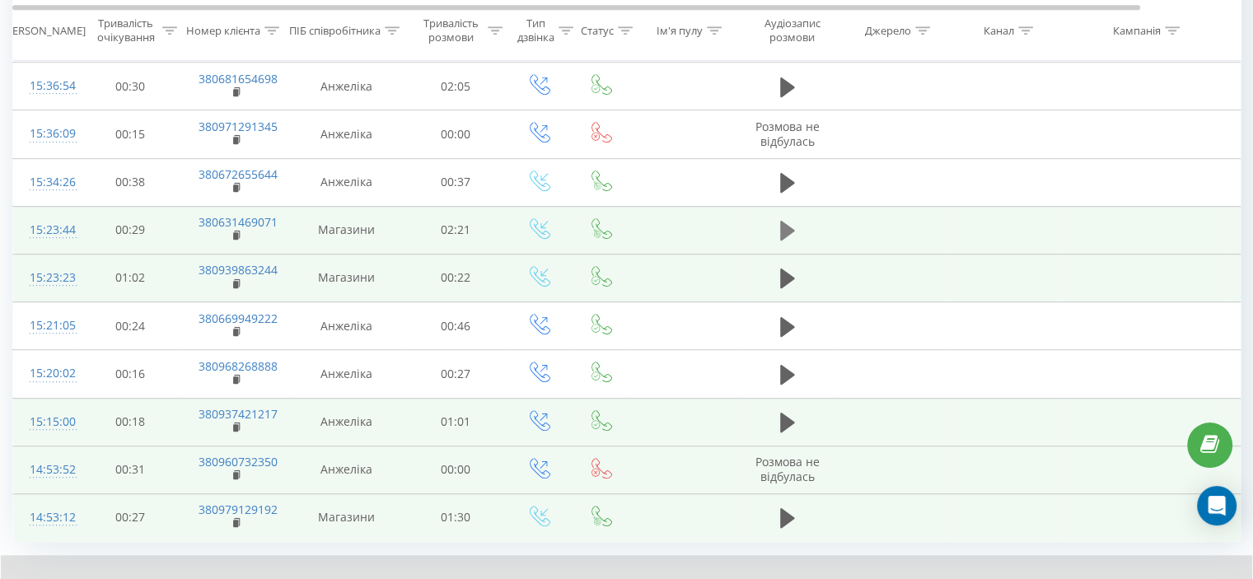
click at [788, 229] on icon at bounding box center [787, 231] width 15 height 20
click at [798, 230] on button at bounding box center [787, 230] width 25 height 25
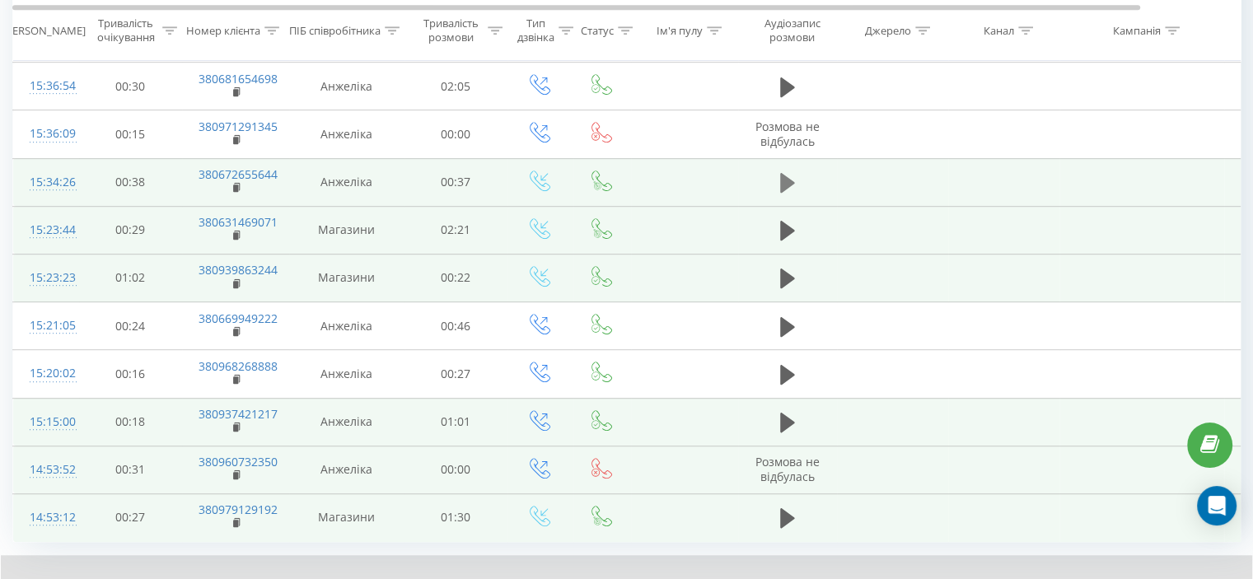
click at [788, 179] on icon at bounding box center [787, 183] width 15 height 20
click at [791, 180] on icon at bounding box center [791, 183] width 5 height 18
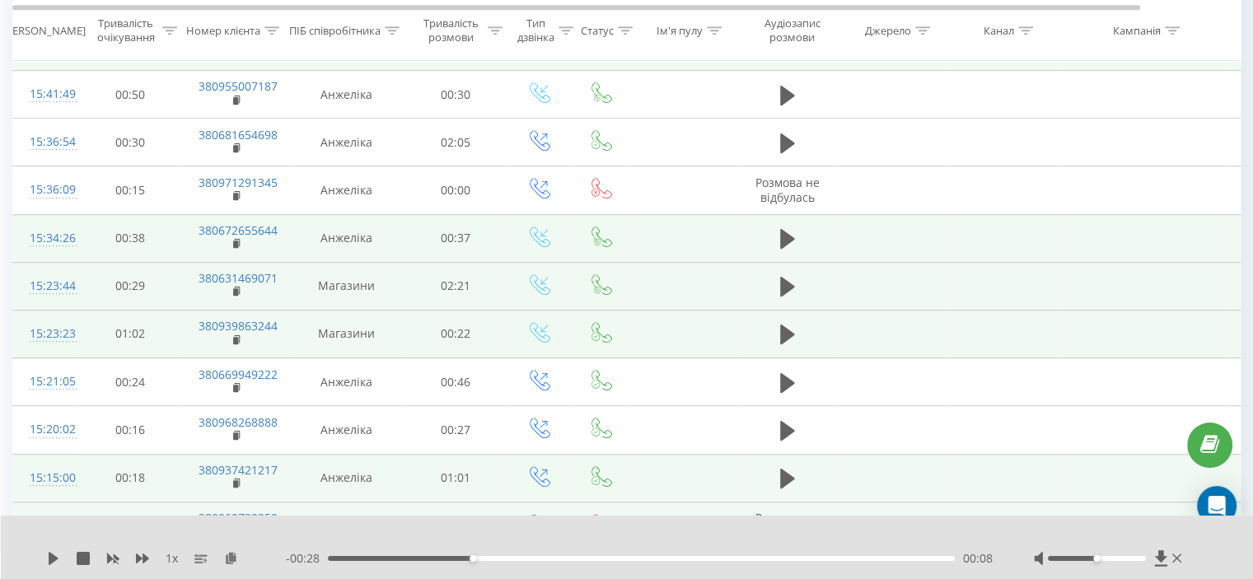
scroll to position [821, 0]
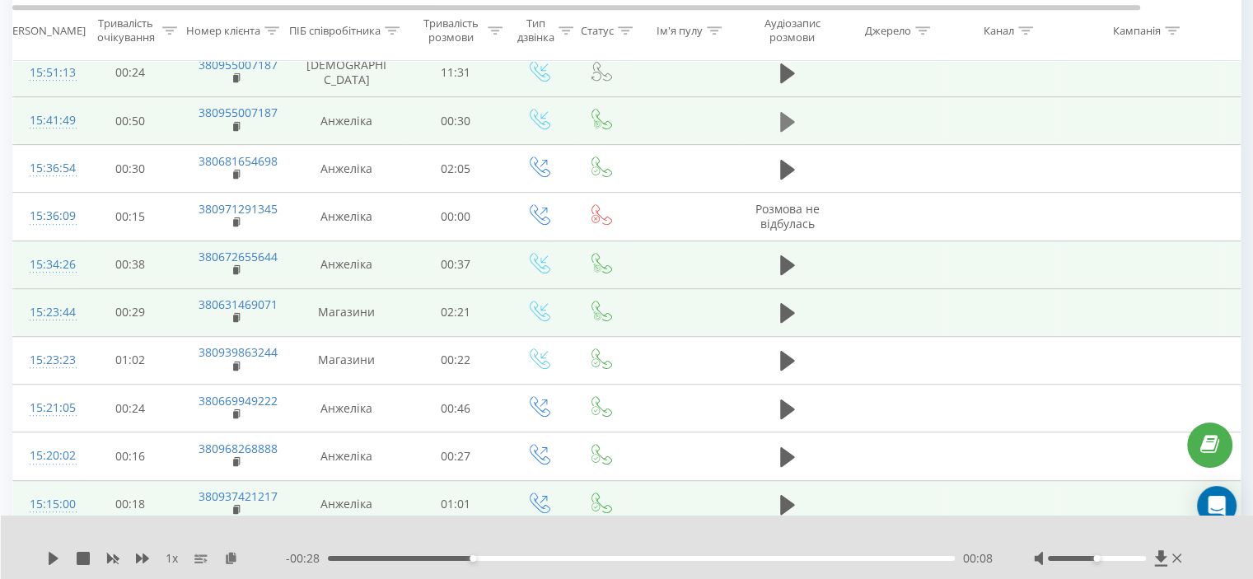
click at [787, 110] on icon at bounding box center [787, 121] width 15 height 23
click at [781, 114] on icon at bounding box center [782, 122] width 5 height 18
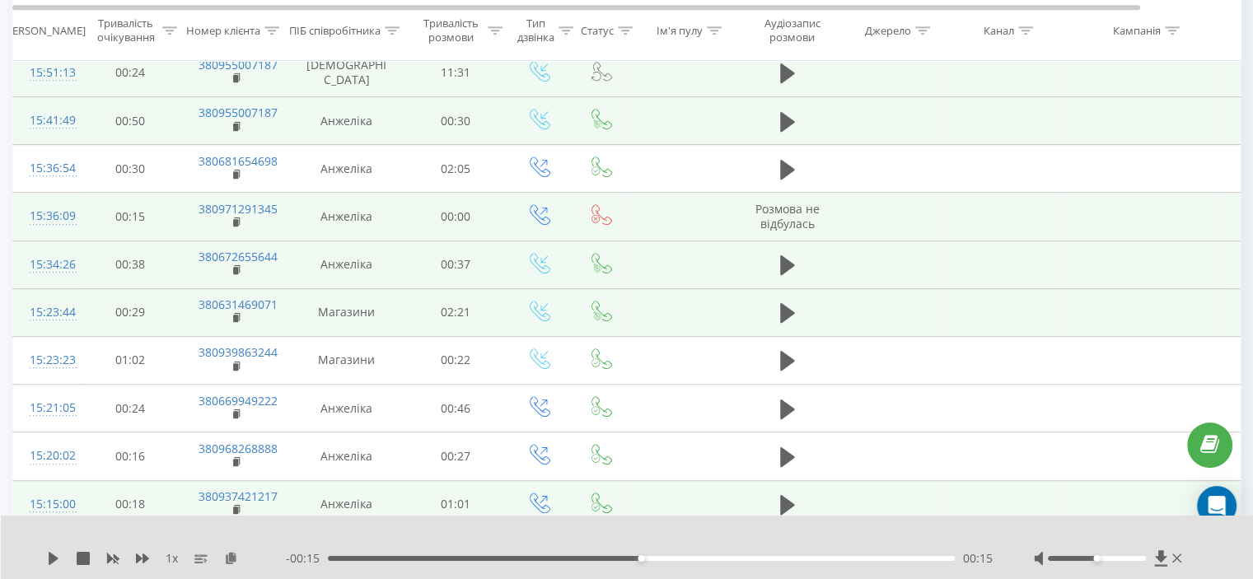
scroll to position [656, 0]
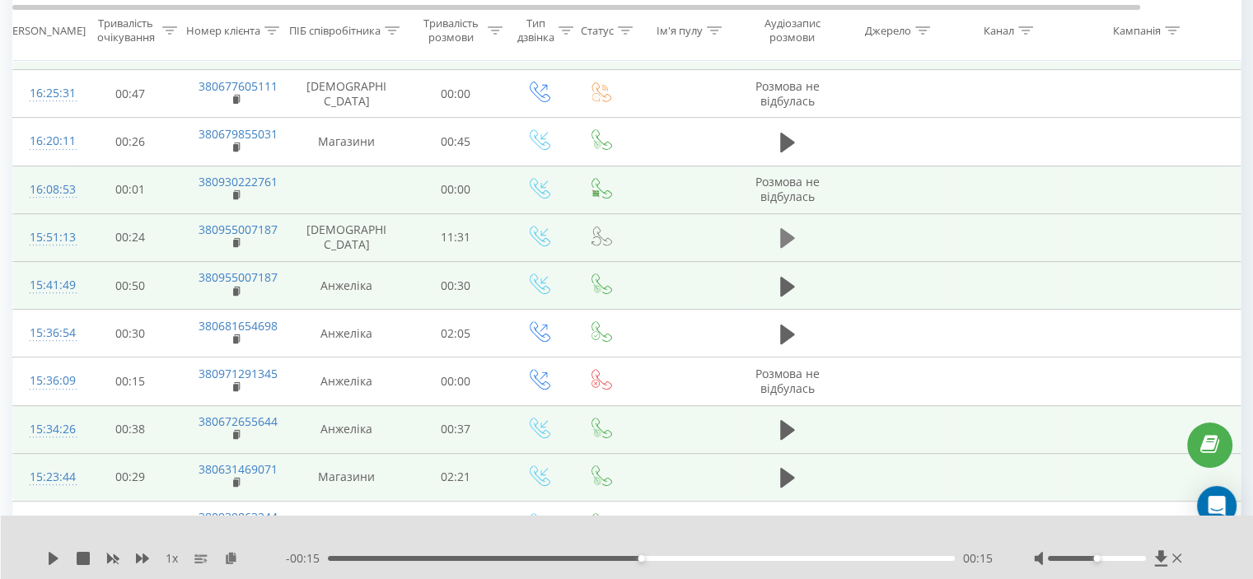
click at [788, 236] on icon at bounding box center [787, 238] width 15 height 20
click at [788, 236] on icon at bounding box center [787, 238] width 15 height 23
click at [794, 237] on button at bounding box center [787, 238] width 25 height 25
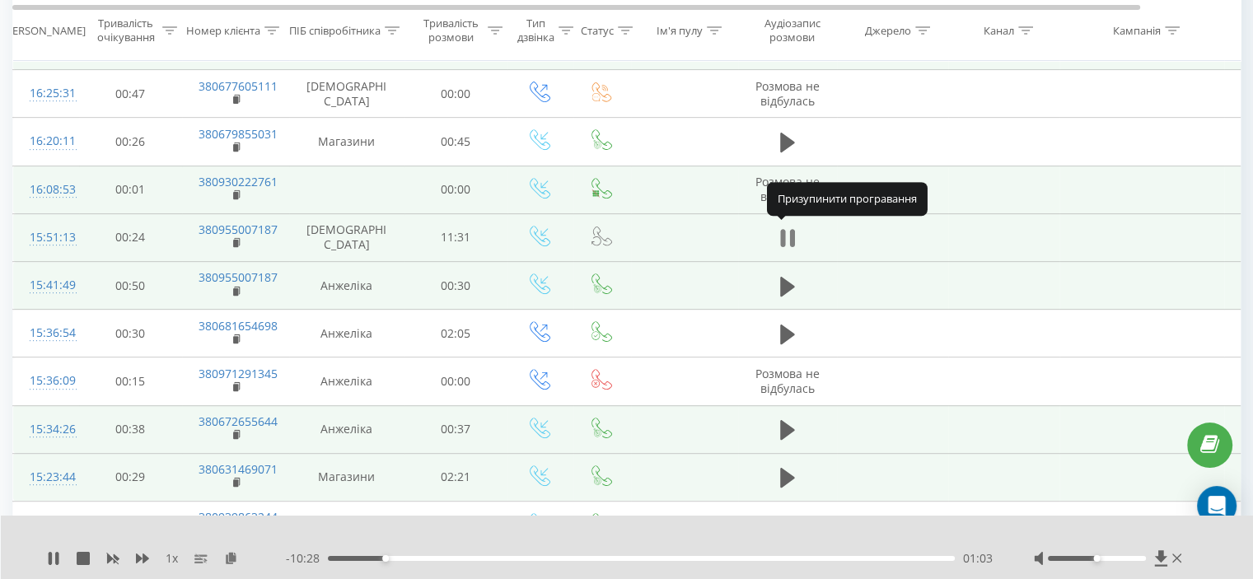
click at [789, 227] on icon at bounding box center [787, 238] width 15 height 23
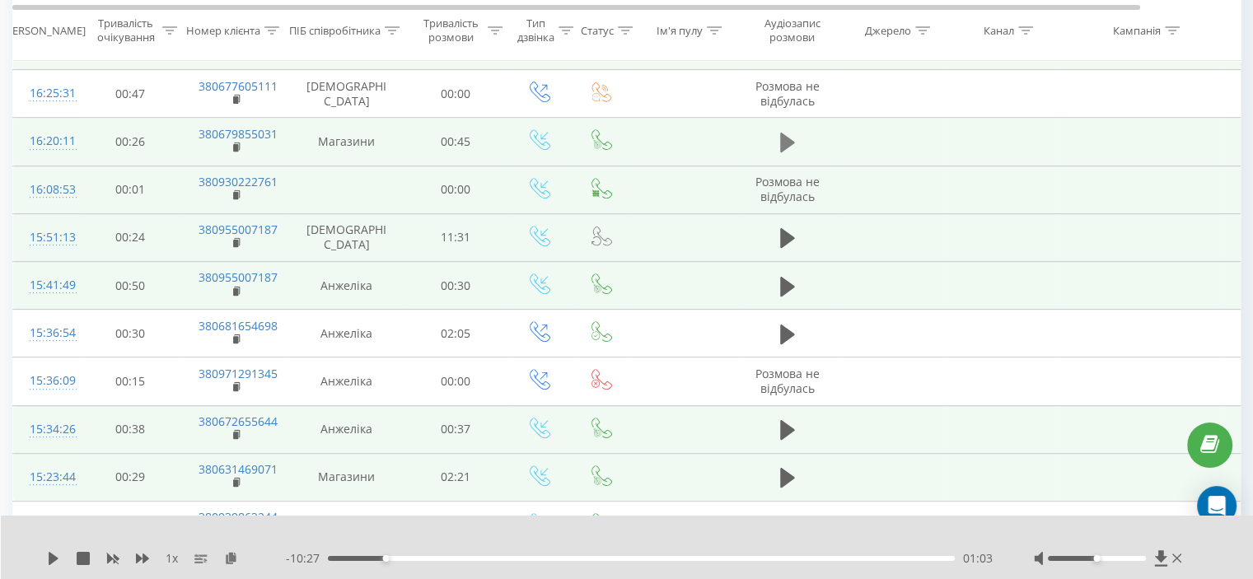
click at [787, 135] on icon at bounding box center [787, 143] width 15 height 20
click at [786, 131] on icon at bounding box center [787, 142] width 15 height 23
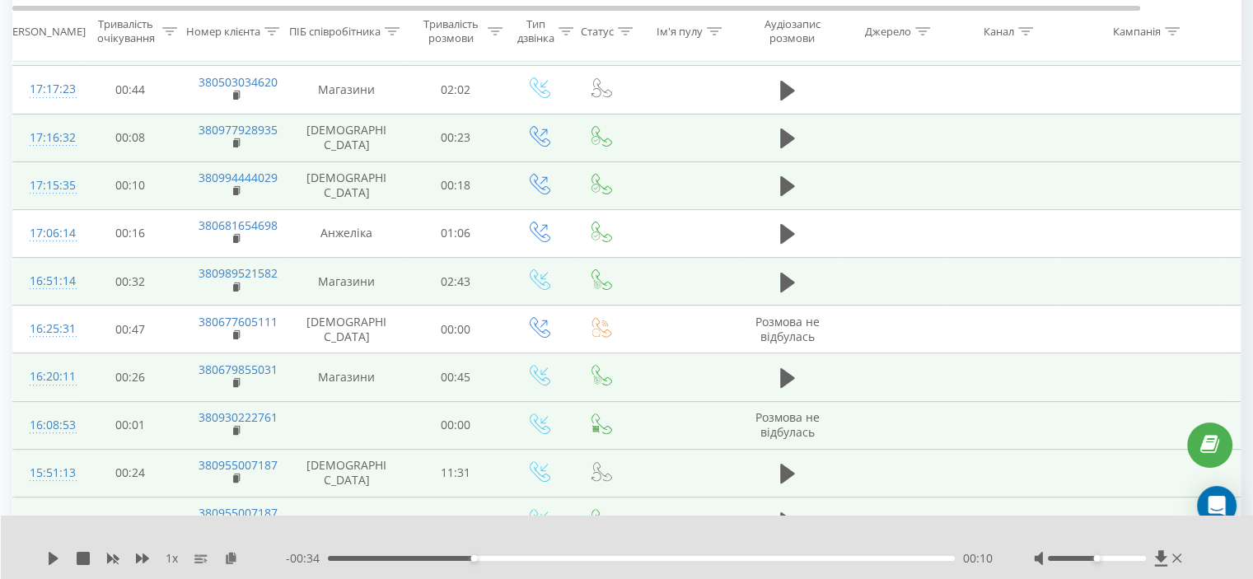
scroll to position [409, 0]
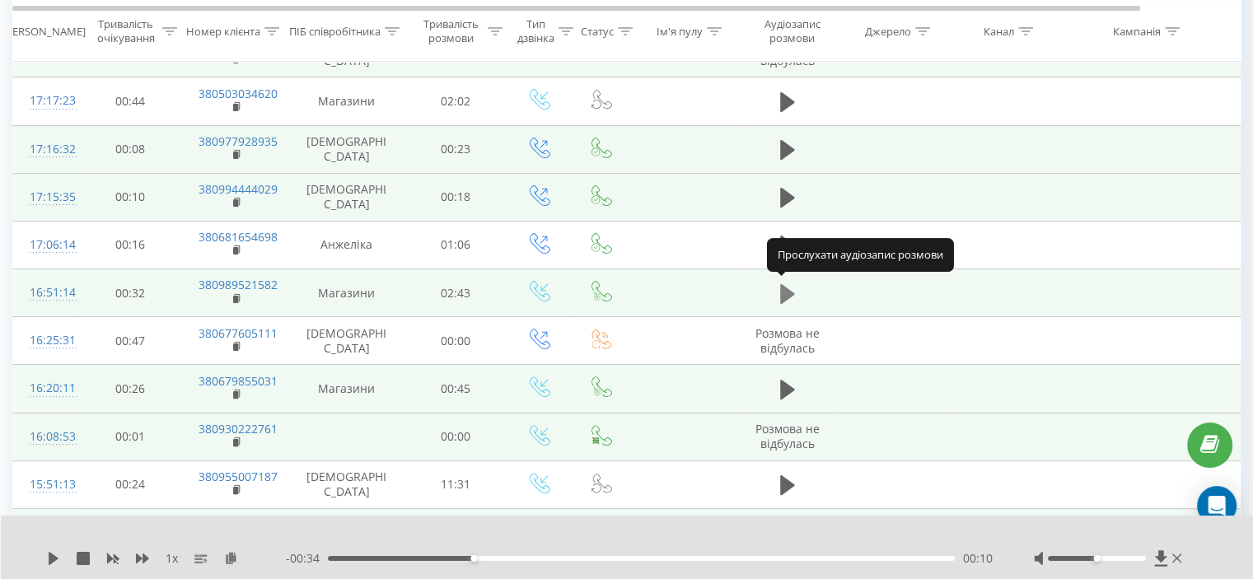
click at [789, 297] on icon at bounding box center [787, 294] width 15 height 23
click at [791, 289] on icon at bounding box center [791, 294] width 5 height 18
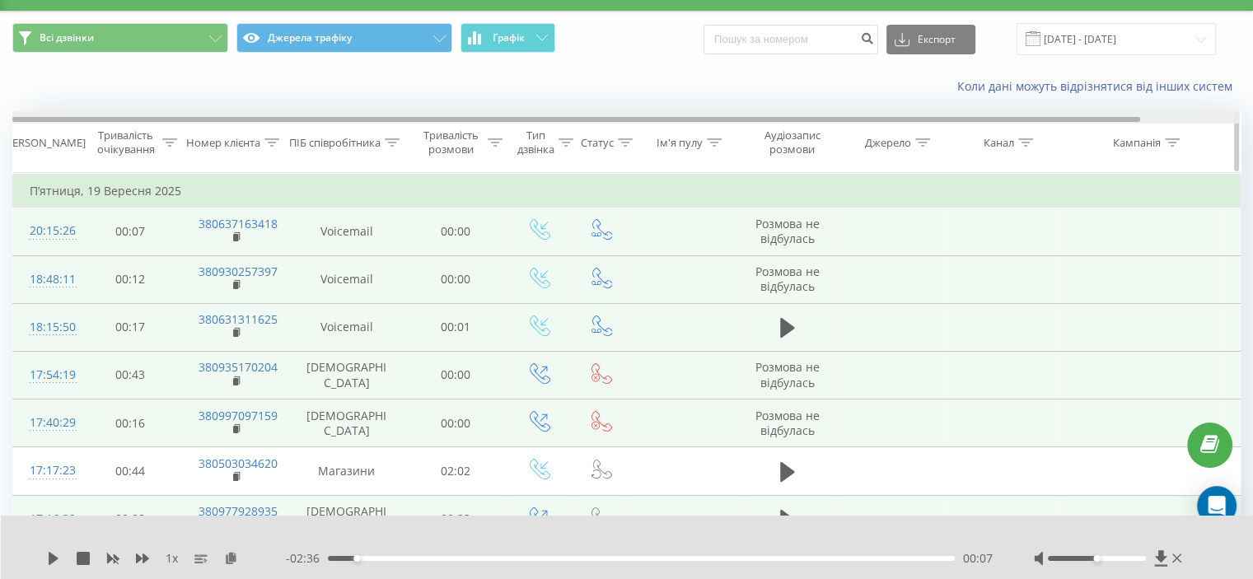
scroll to position [0, 0]
